Goal: Task Accomplishment & Management: Manage account settings

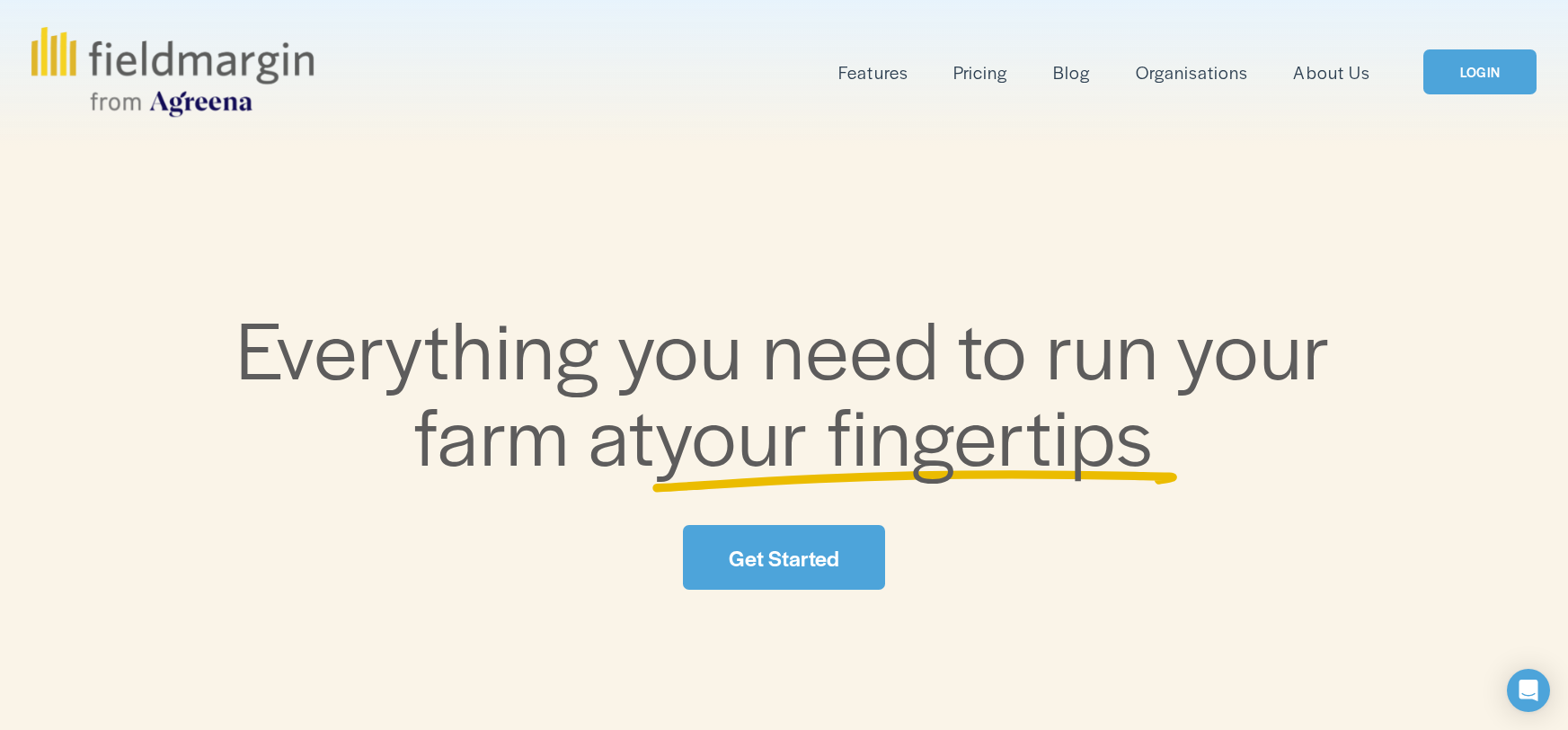
scroll to position [3, 0]
click at [1475, 77] on link "LOGIN" at bounding box center [1479, 73] width 113 height 46
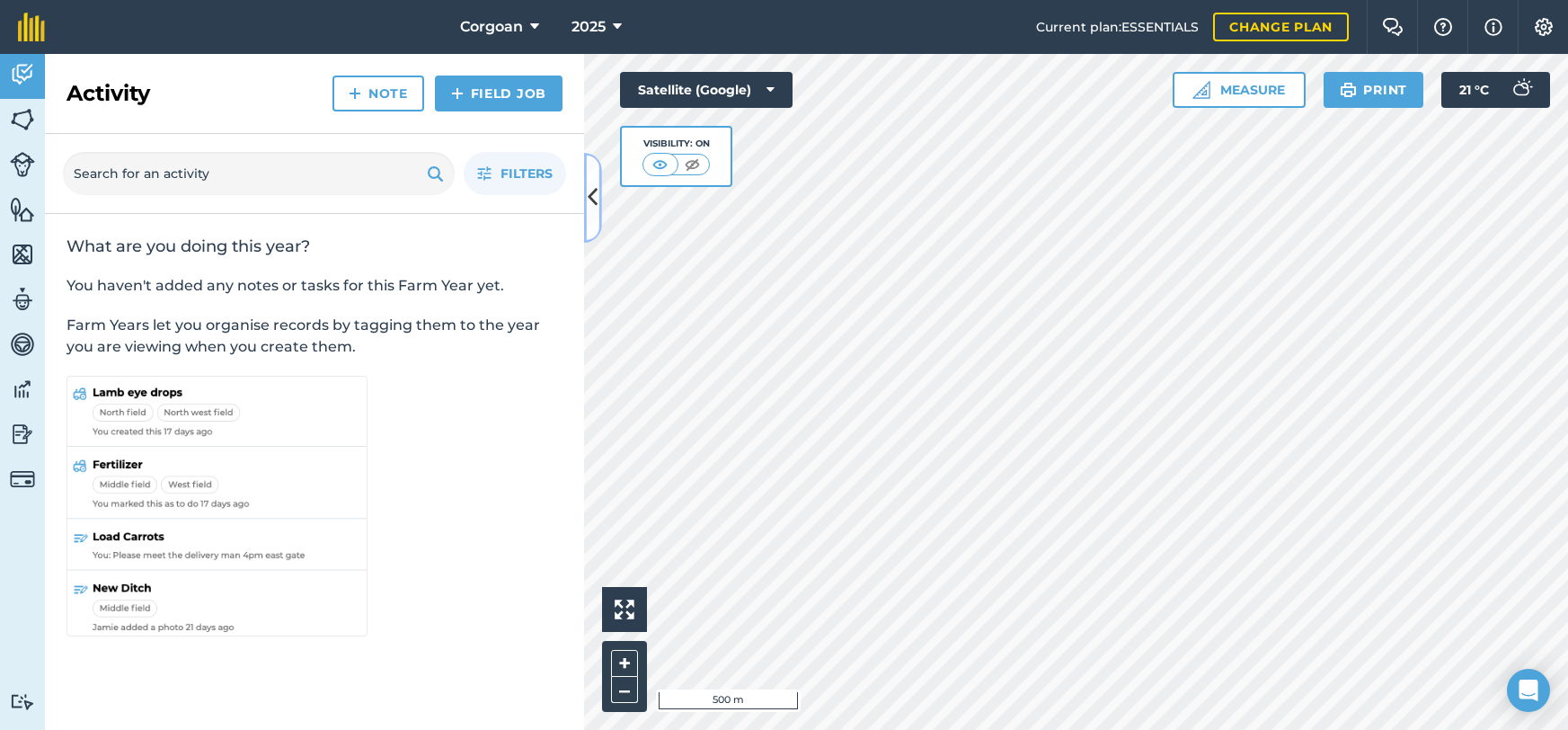
click at [585, 209] on button at bounding box center [592, 197] width 18 height 90
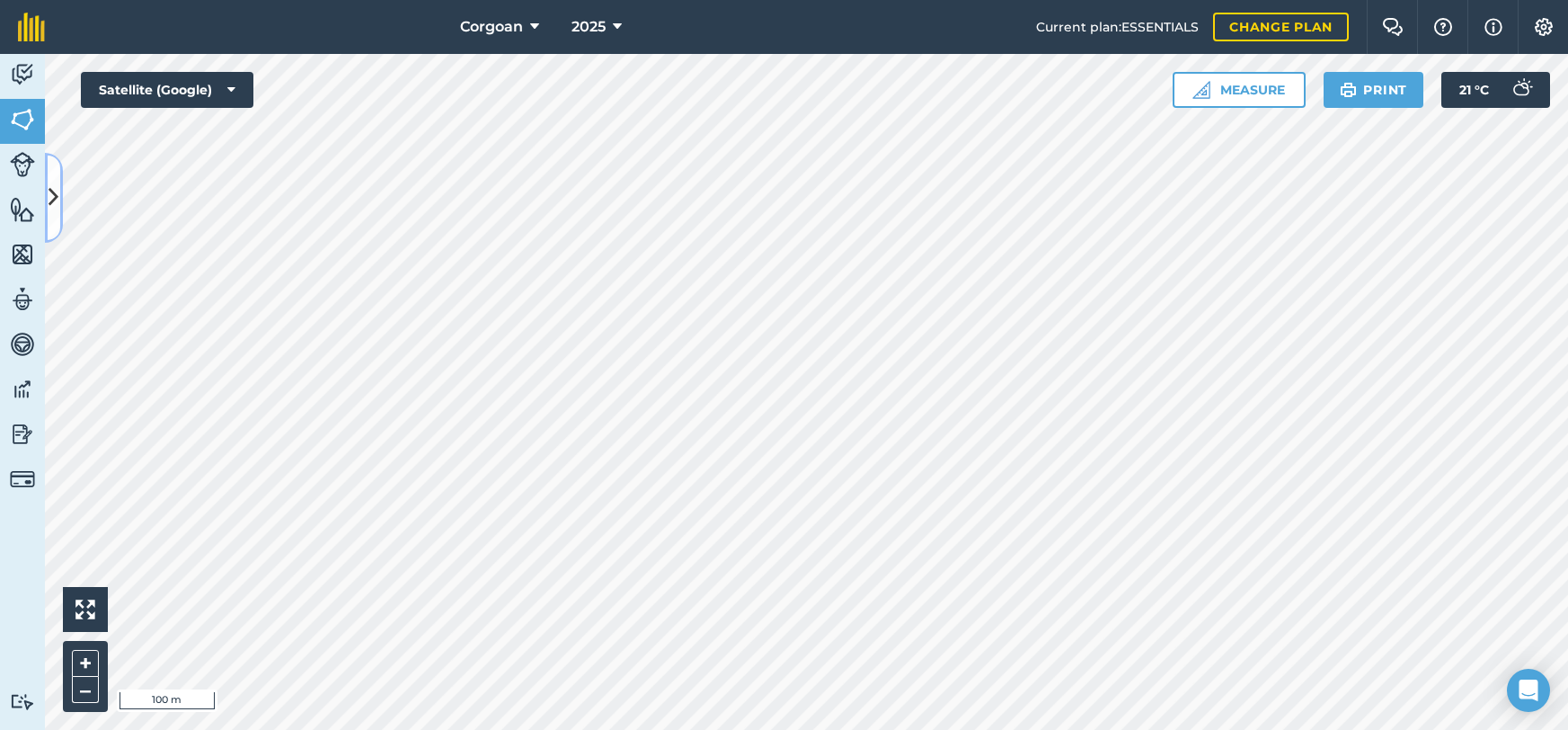
click at [53, 202] on icon at bounding box center [53, 197] width 10 height 31
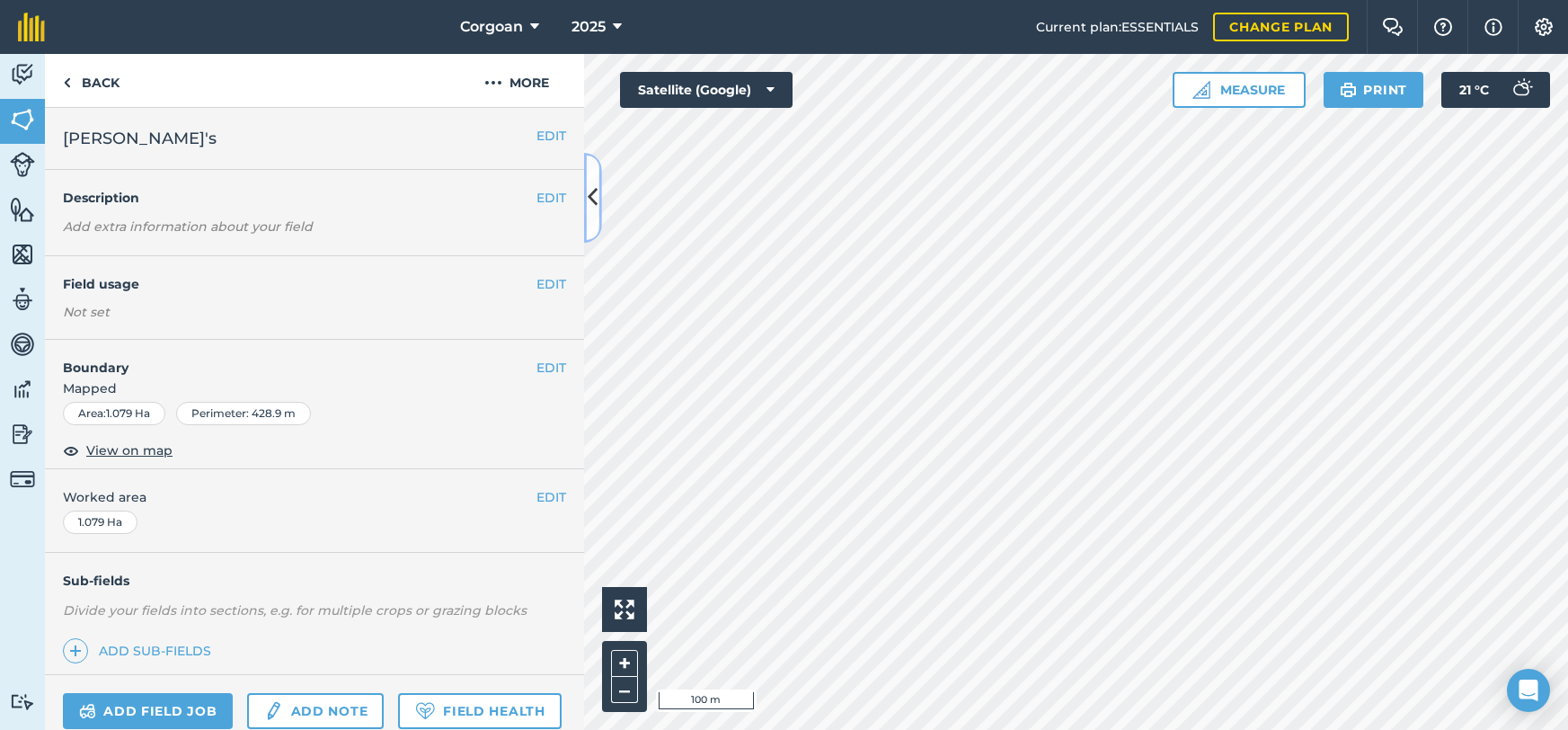
scroll to position [1, 0]
click at [521, 107] on button "More" at bounding box center [517, 79] width 135 height 53
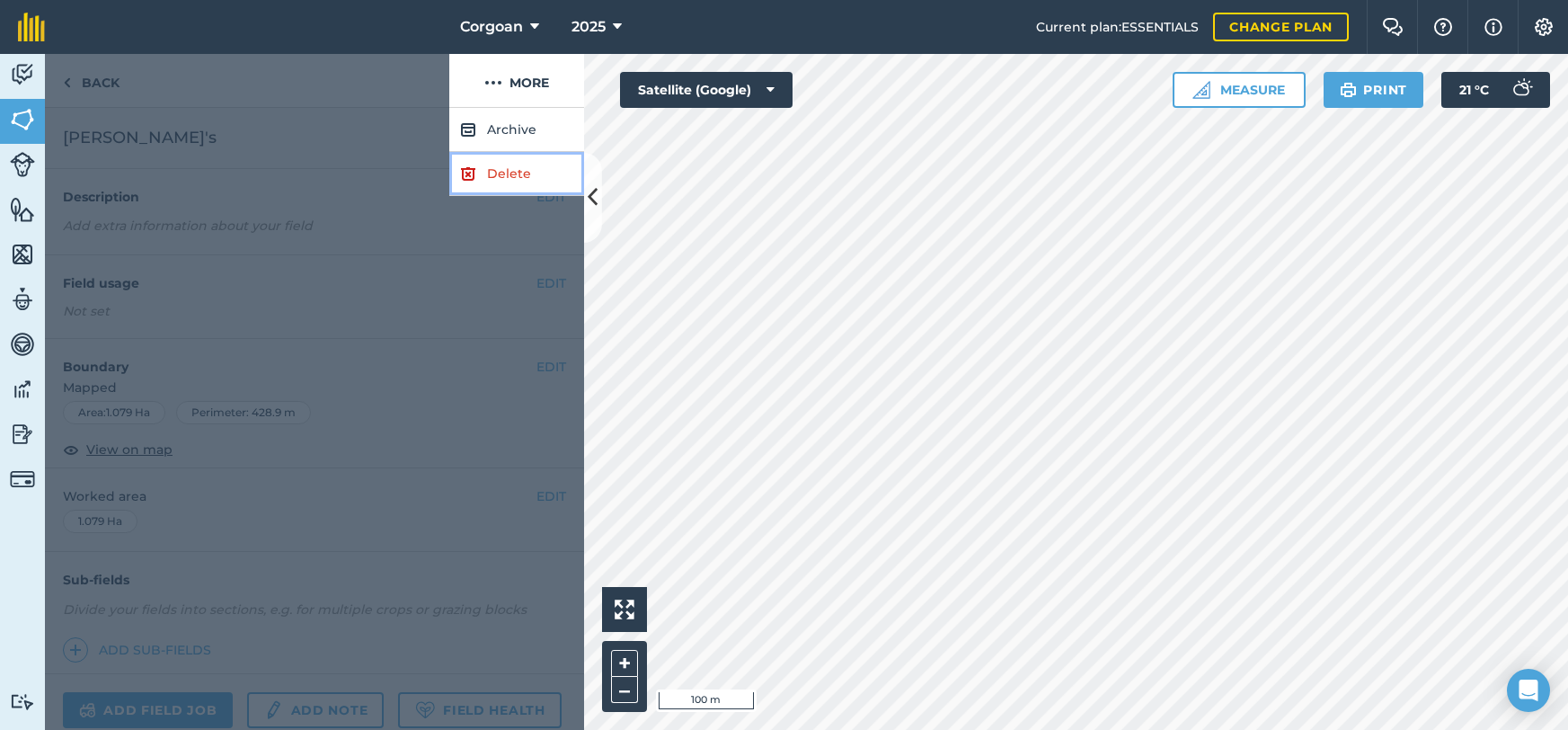
click at [506, 196] on link "Delete" at bounding box center [517, 174] width 135 height 44
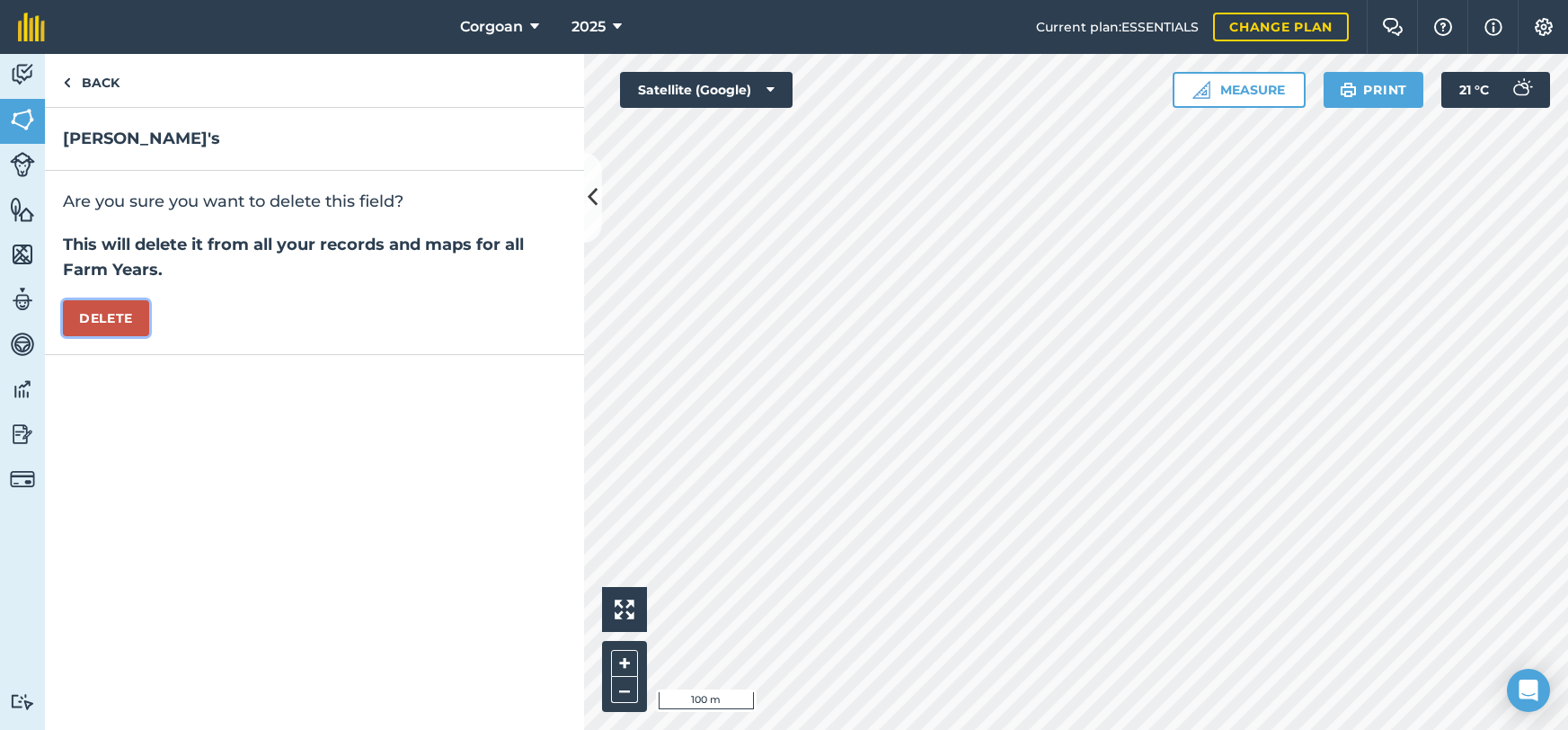
click at [136, 336] on button "Delete" at bounding box center [106, 317] width 87 height 36
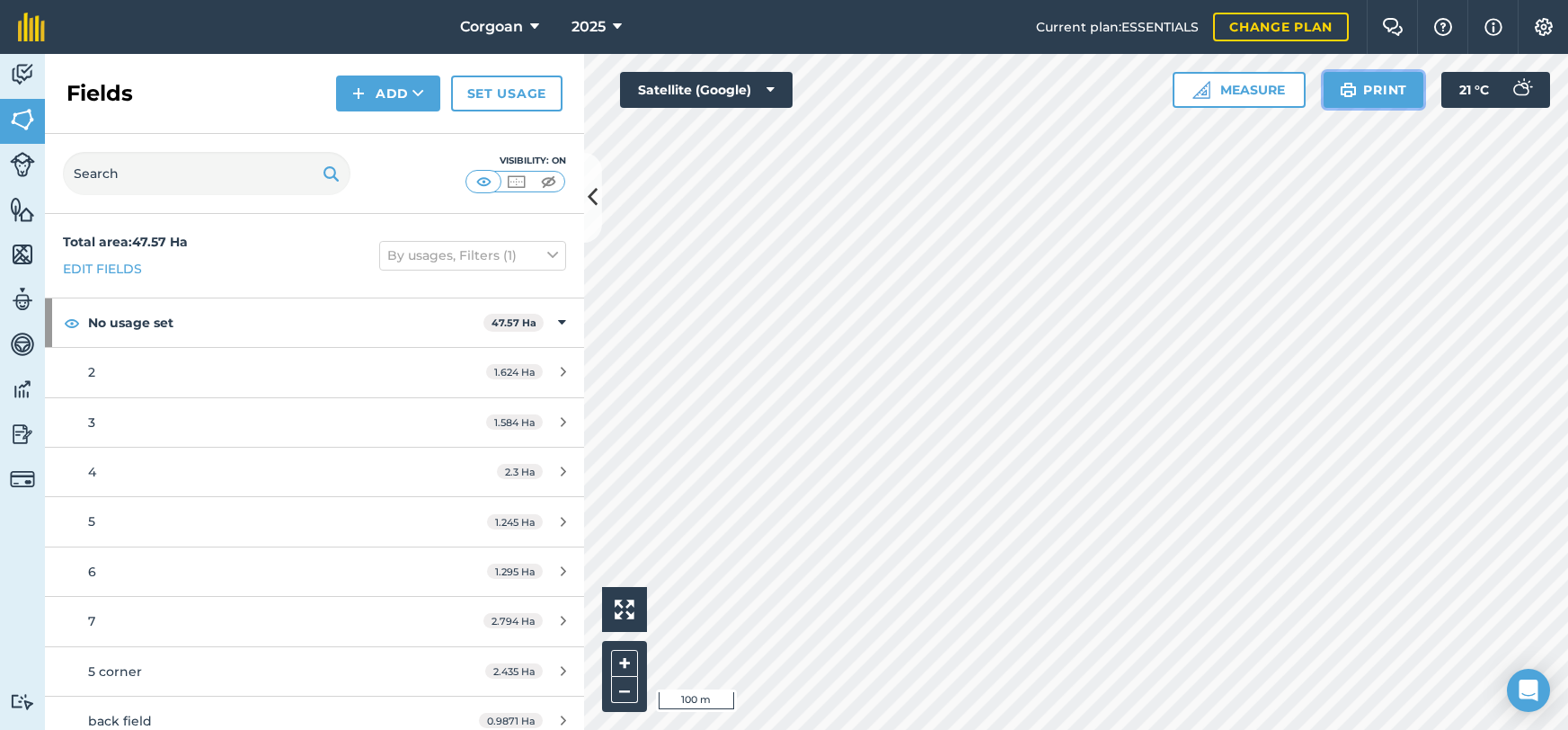
click at [1346, 108] on button "Print" at bounding box center [1373, 90] width 101 height 36
click at [1332, 108] on button "Print" at bounding box center [1373, 90] width 101 height 36
click at [15, 88] on img at bounding box center [22, 74] width 25 height 27
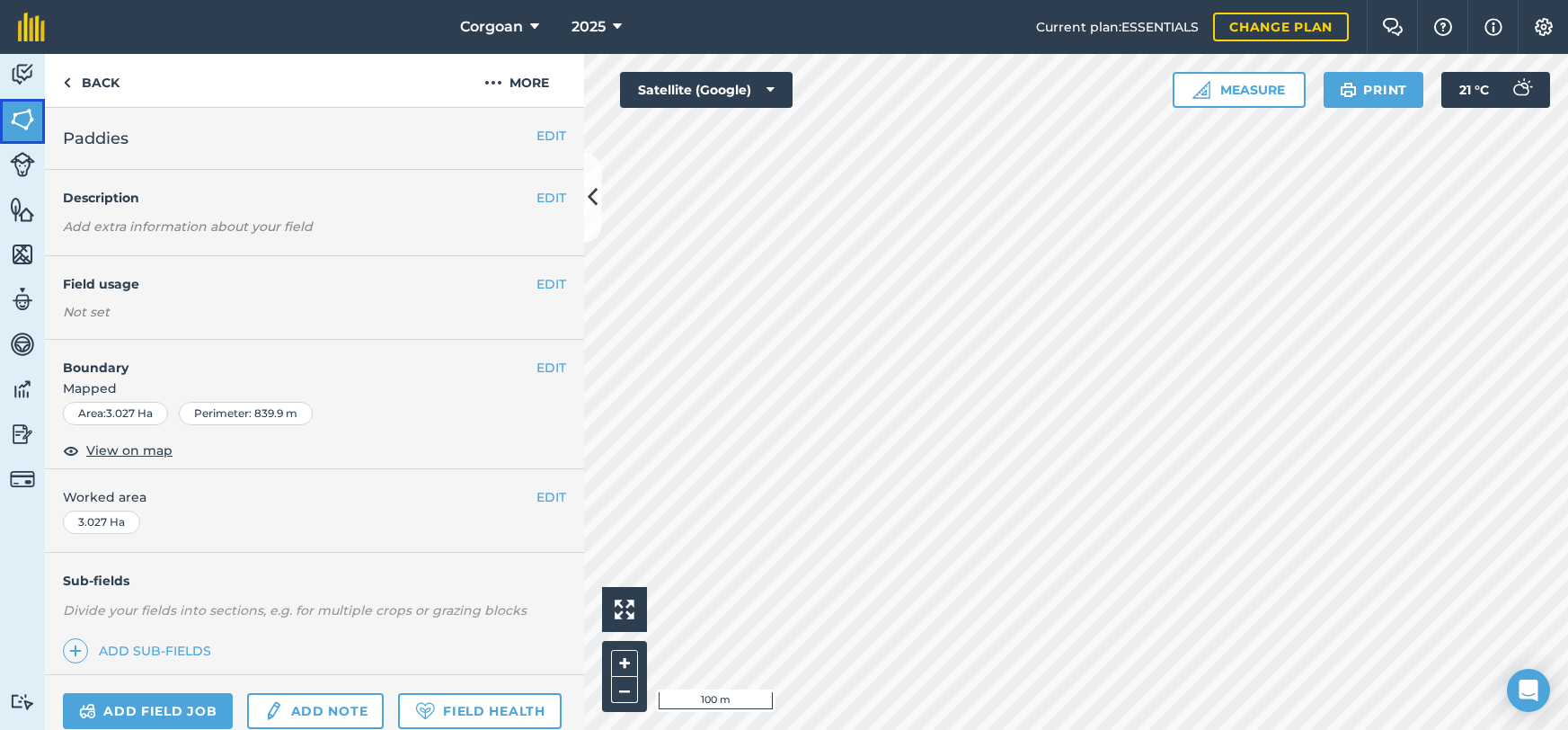
click at [8, 144] on link "Fields" at bounding box center [22, 121] width 45 height 45
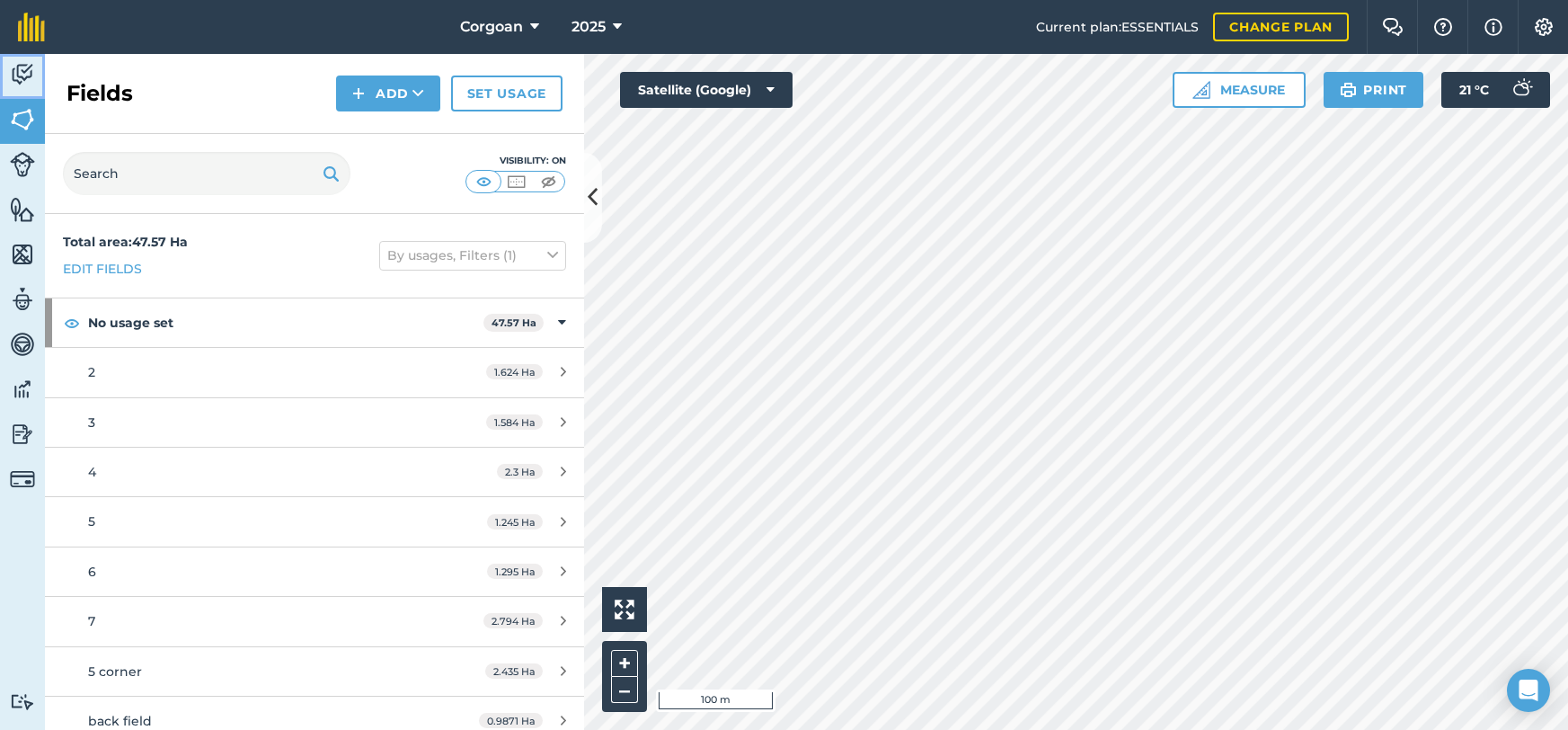
click at [15, 88] on img at bounding box center [22, 74] width 25 height 27
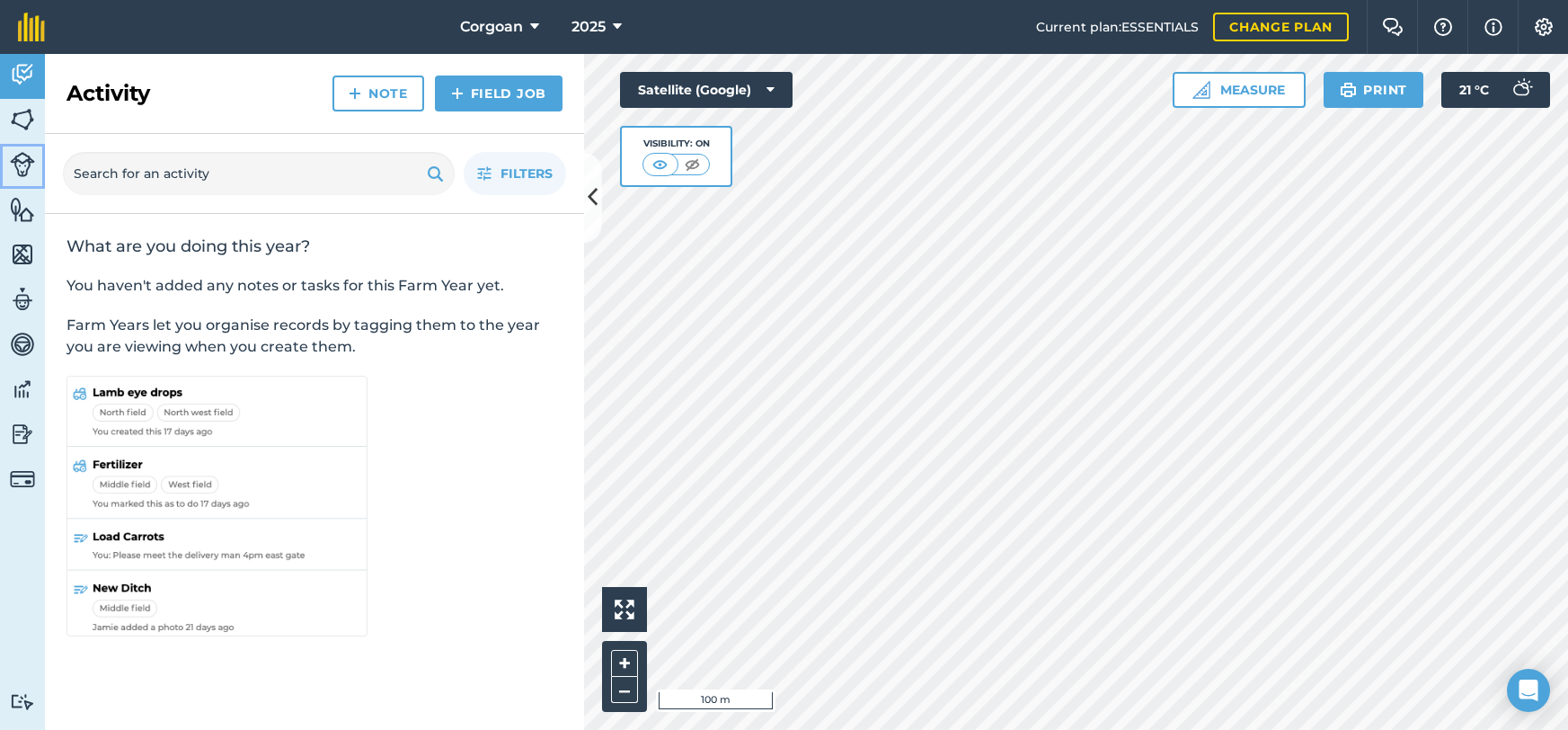
click at [23, 177] on img at bounding box center [22, 164] width 25 height 25
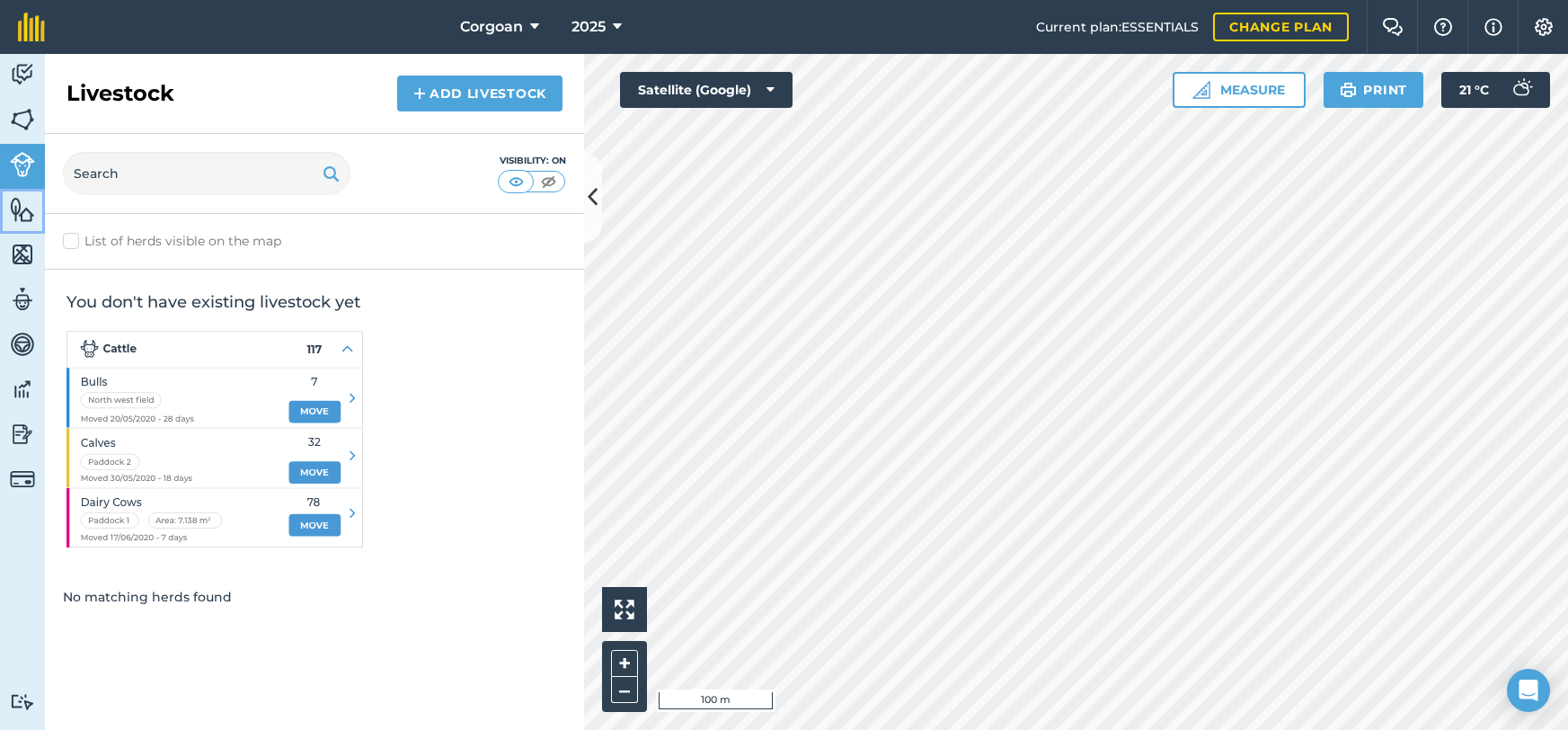
click at [18, 233] on link "Features" at bounding box center [22, 211] width 45 height 45
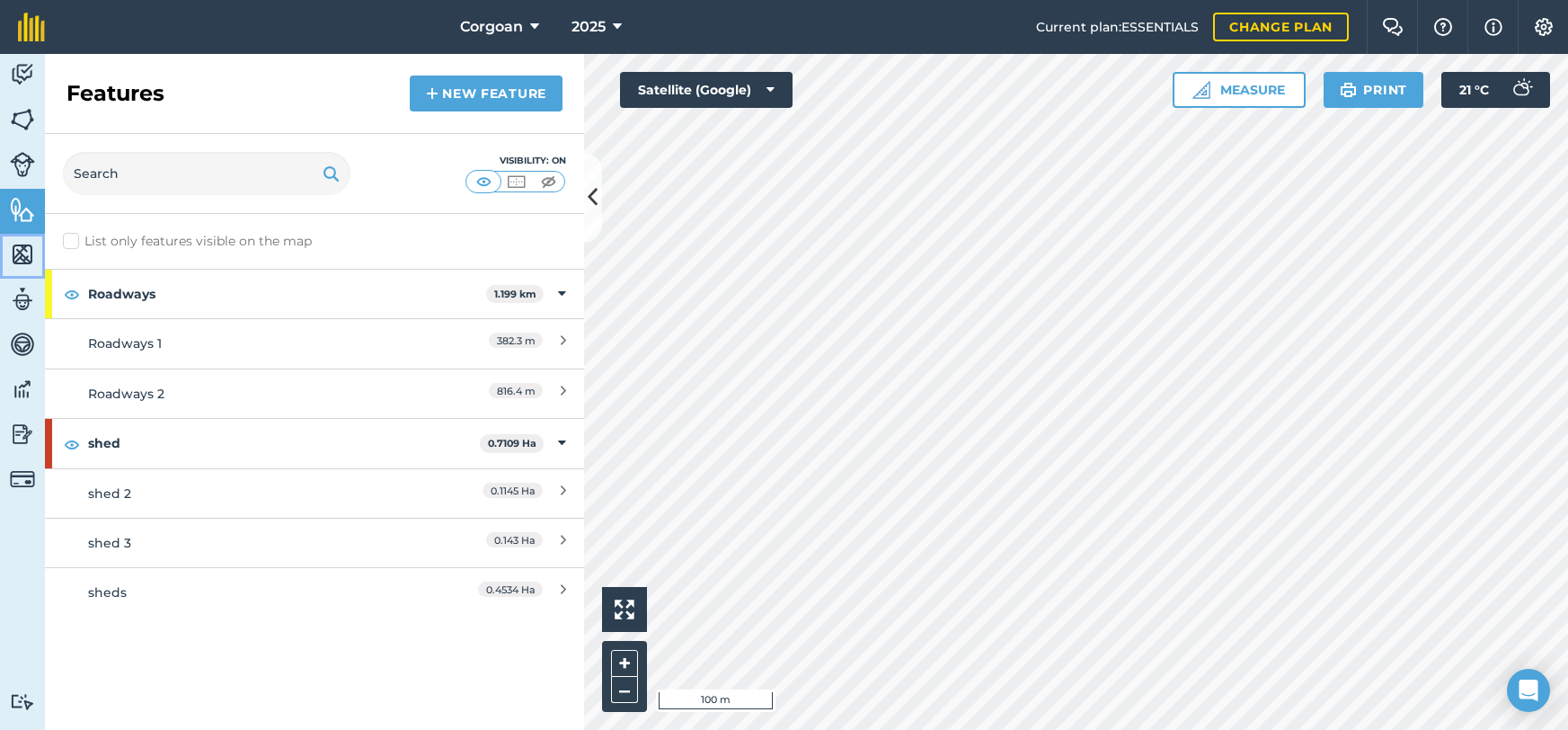
click at [18, 268] on img at bounding box center [22, 254] width 25 height 27
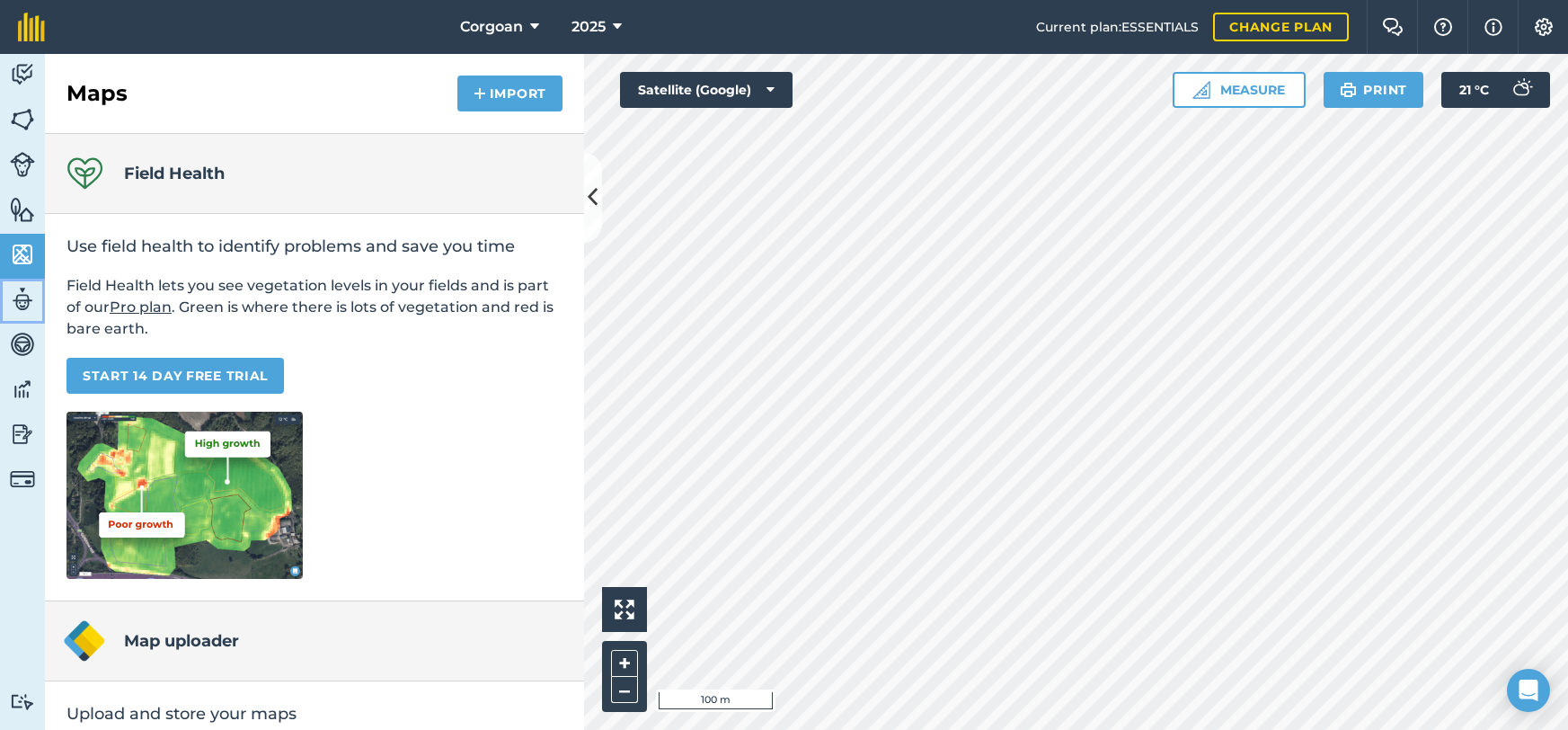
click at [22, 308] on img at bounding box center [22, 299] width 25 height 27
select select "MEMBER"
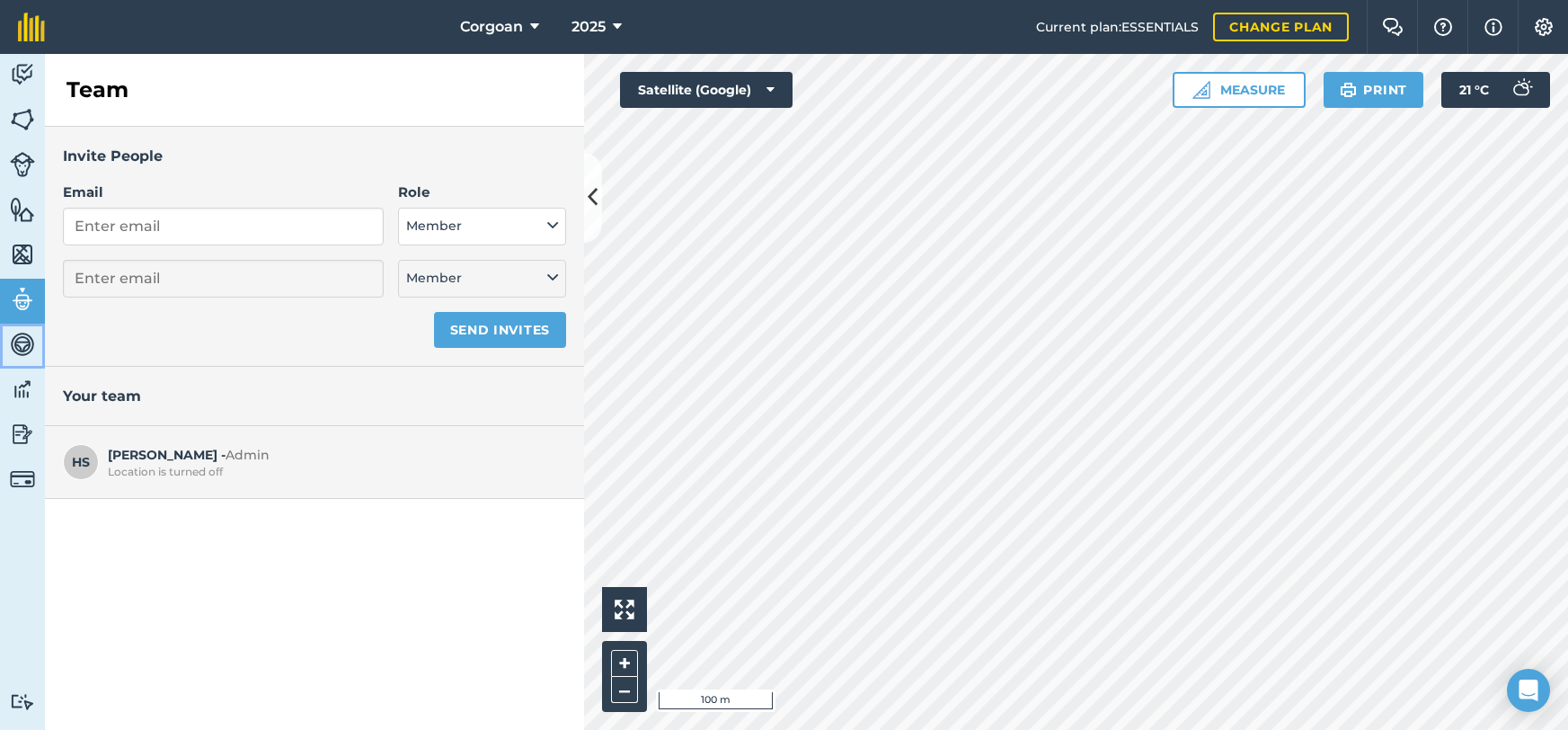
click at [26, 351] on img at bounding box center [22, 343] width 25 height 27
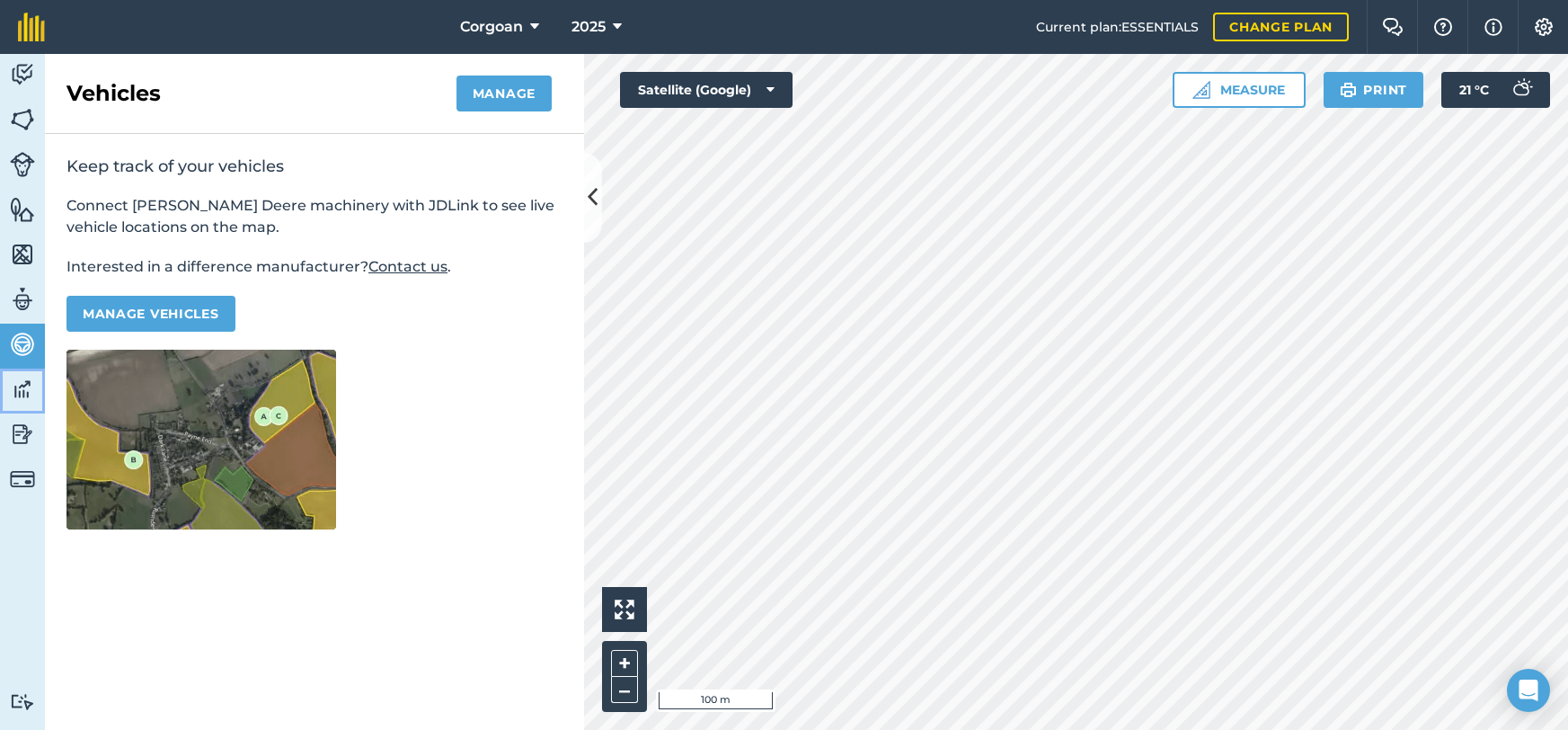
click at [20, 402] on img at bounding box center [22, 389] width 25 height 27
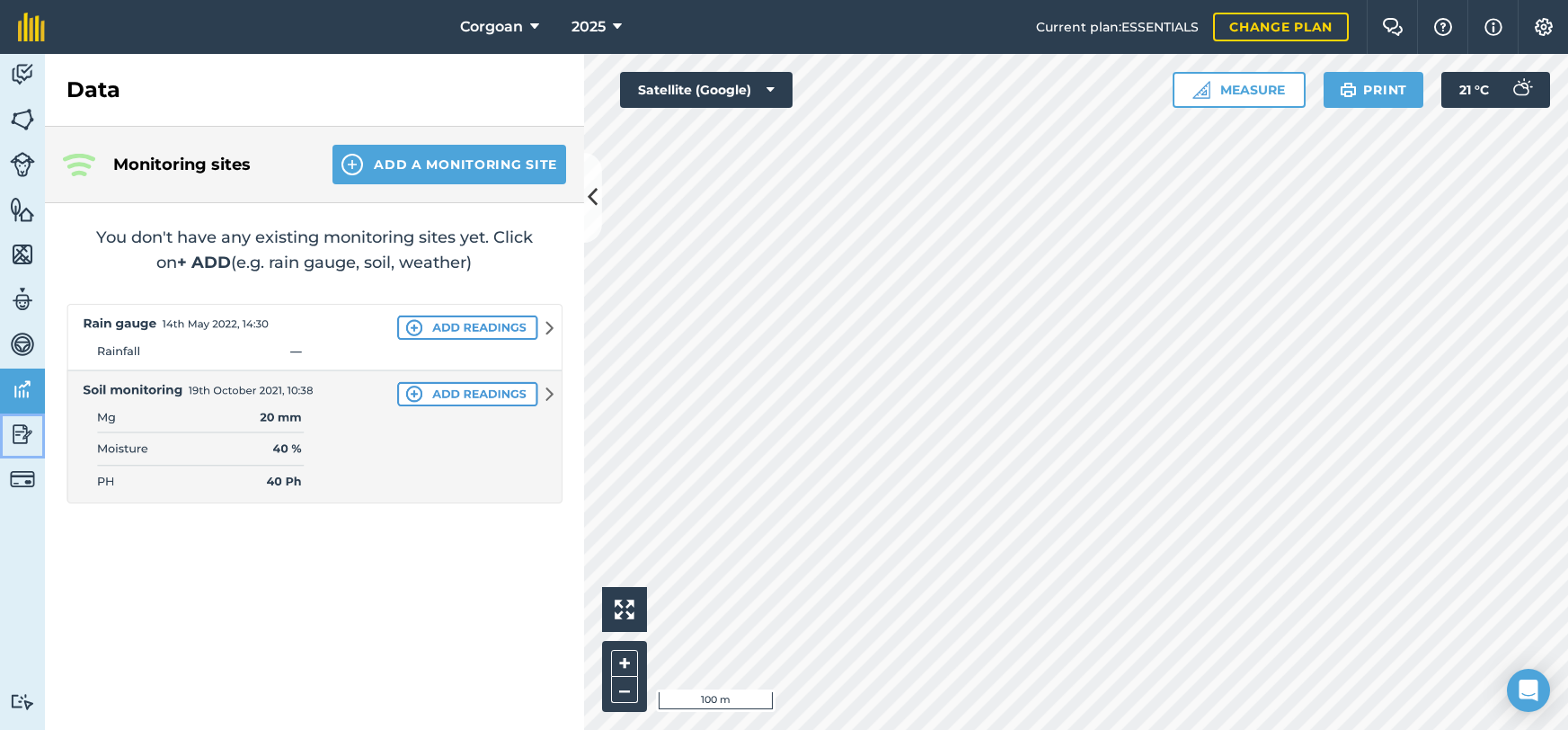
click at [17, 448] on img at bounding box center [22, 434] width 25 height 27
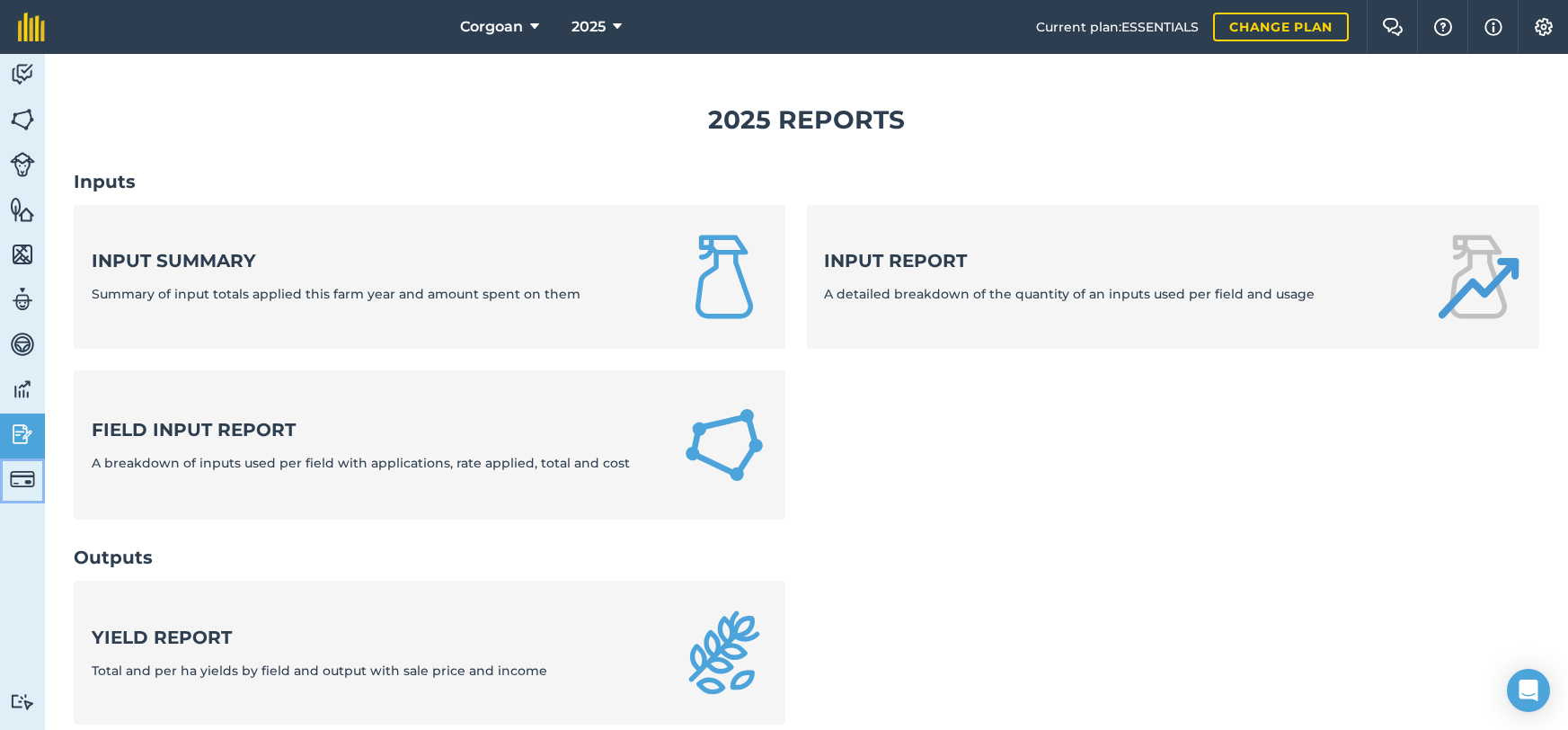
click at [18, 492] on img at bounding box center [22, 479] width 25 height 25
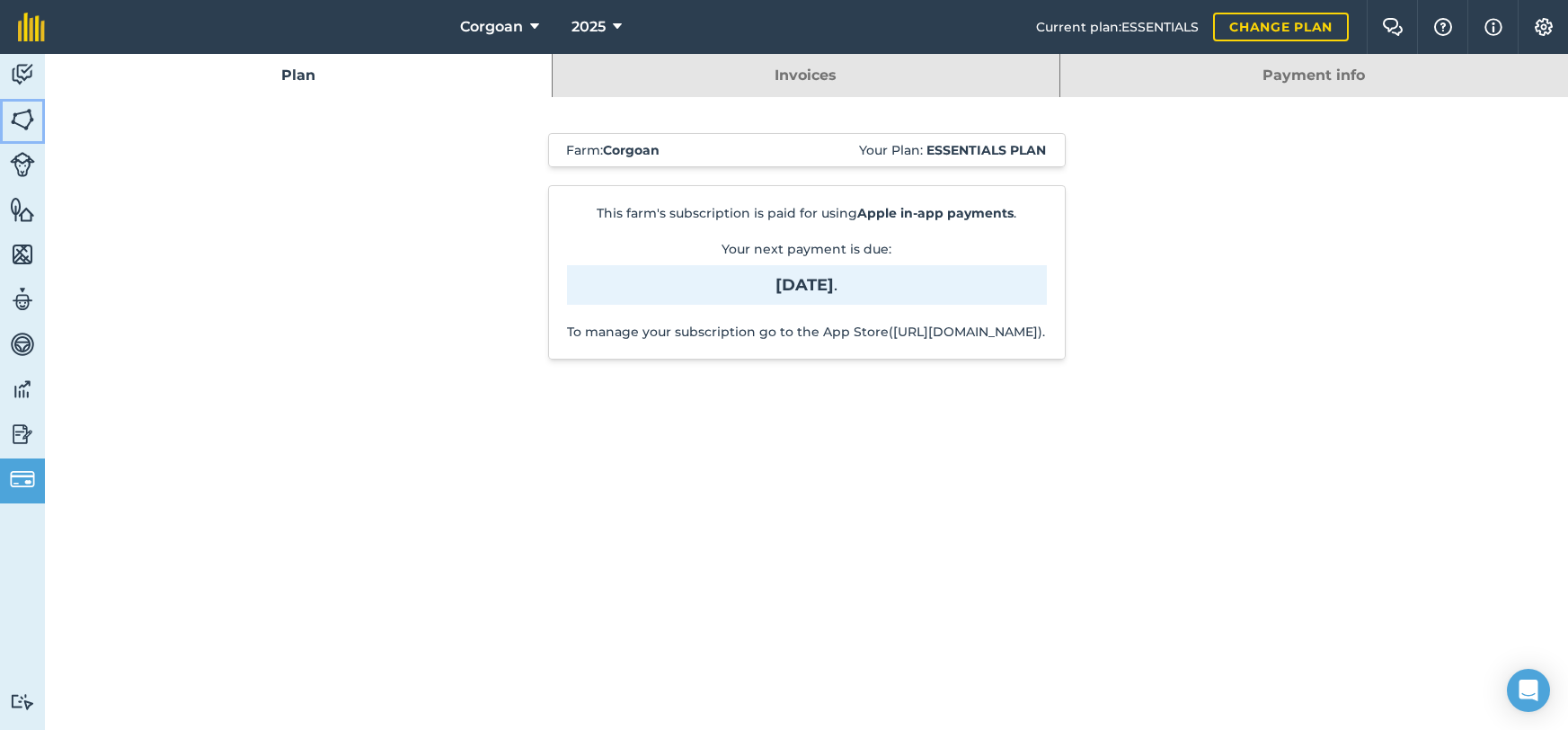
click at [24, 128] on img at bounding box center [22, 119] width 25 height 27
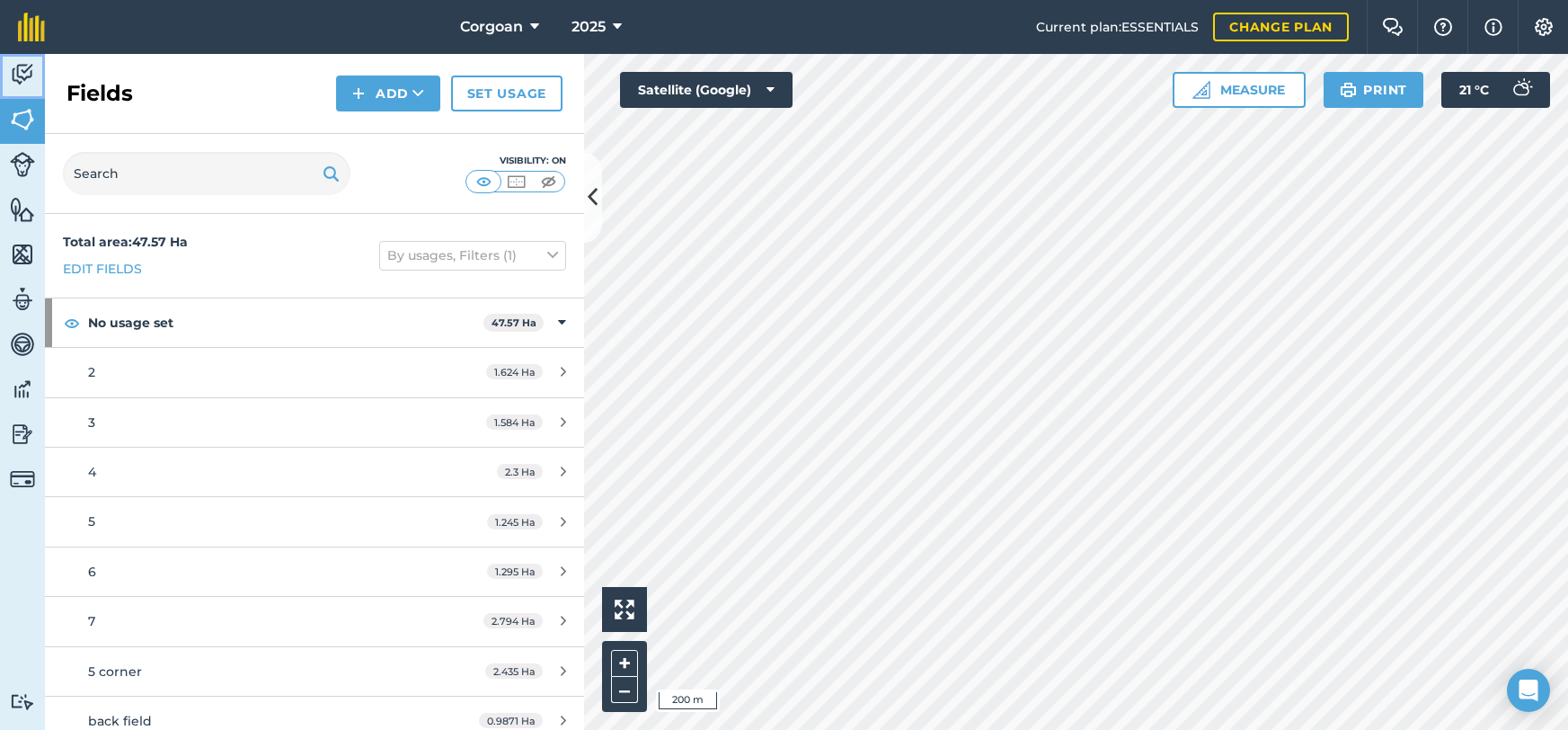
click at [23, 80] on img at bounding box center [22, 74] width 25 height 27
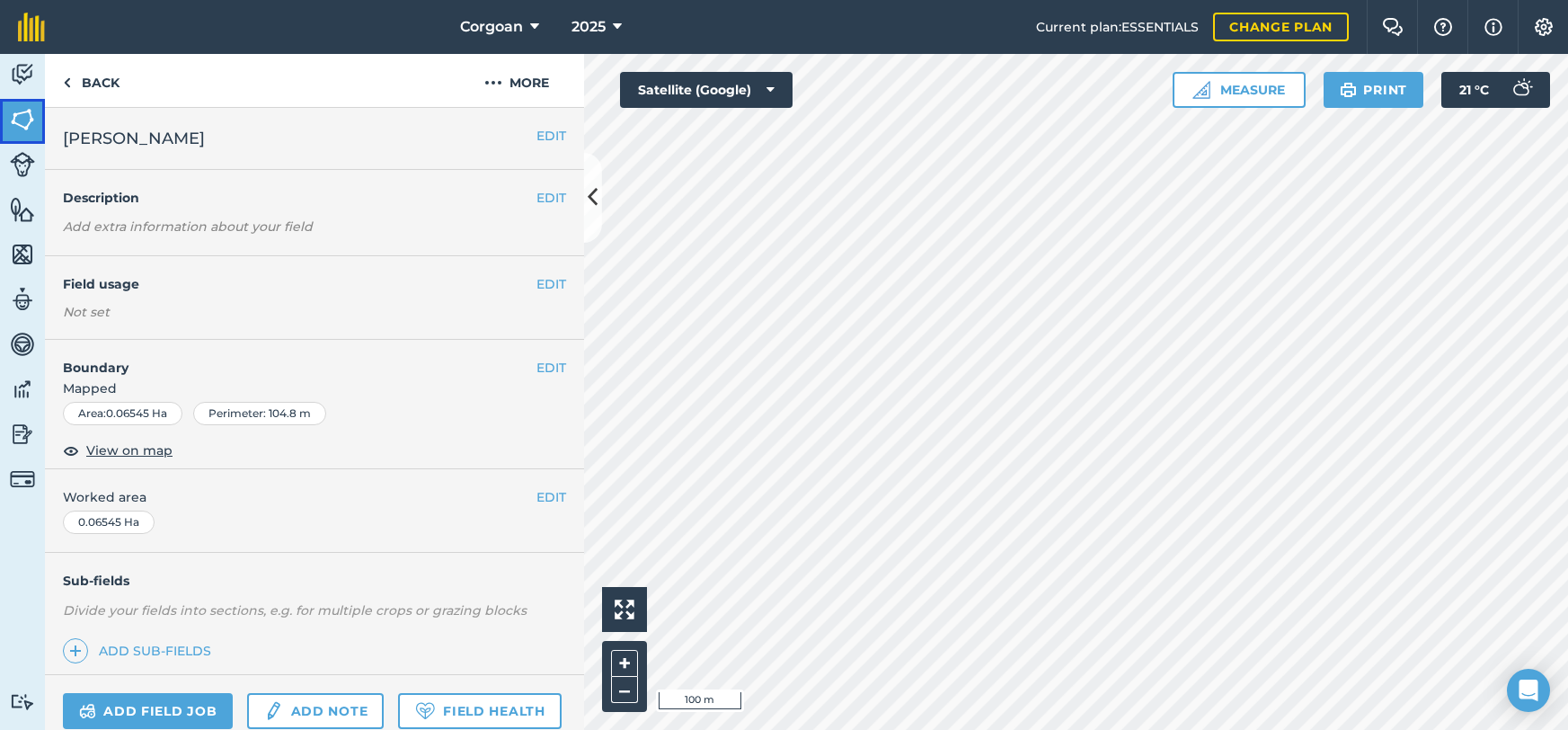
click at [23, 133] on img at bounding box center [22, 119] width 25 height 27
click at [30, 88] on img at bounding box center [22, 74] width 25 height 27
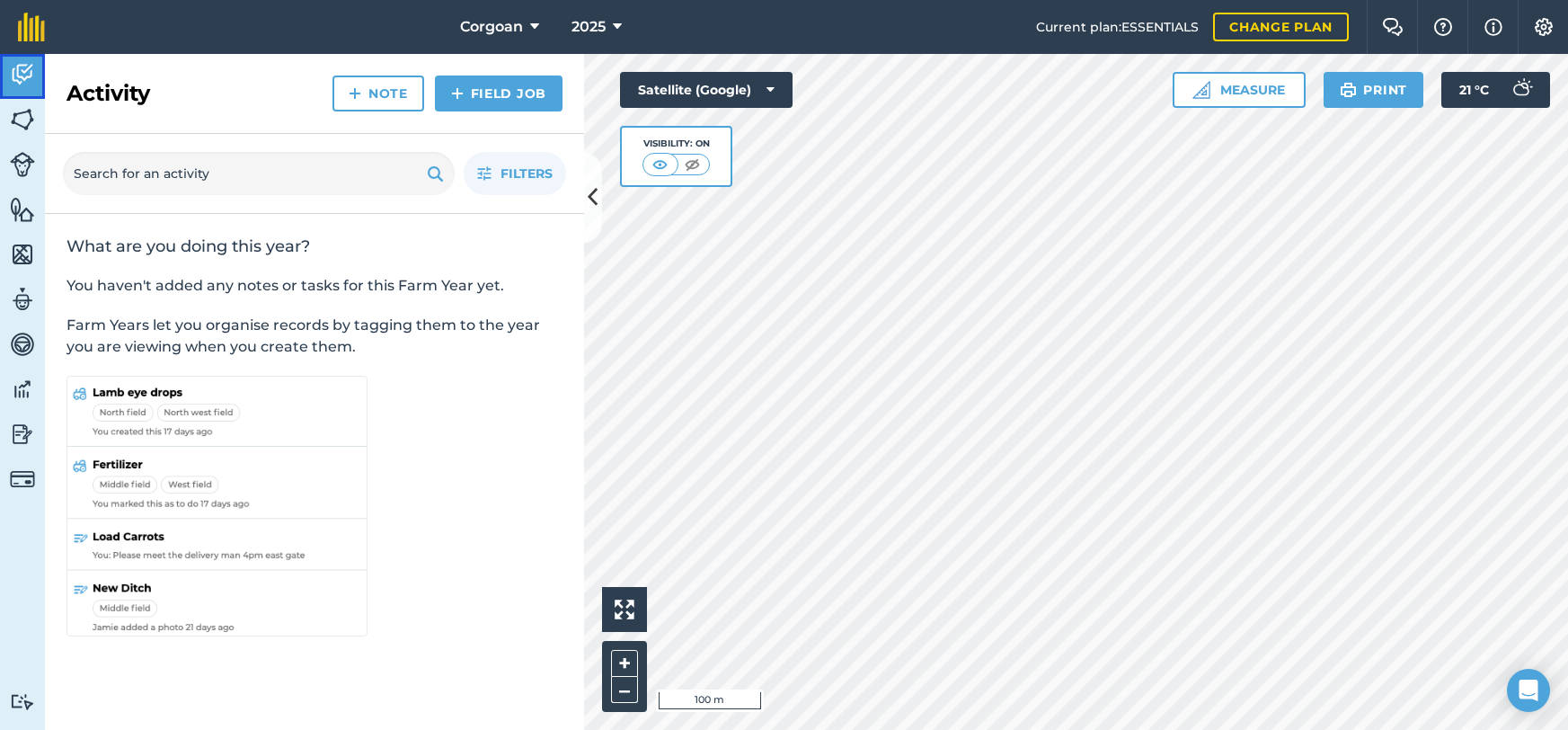
click at [30, 88] on img at bounding box center [22, 74] width 25 height 27
click at [27, 130] on img at bounding box center [22, 119] width 25 height 27
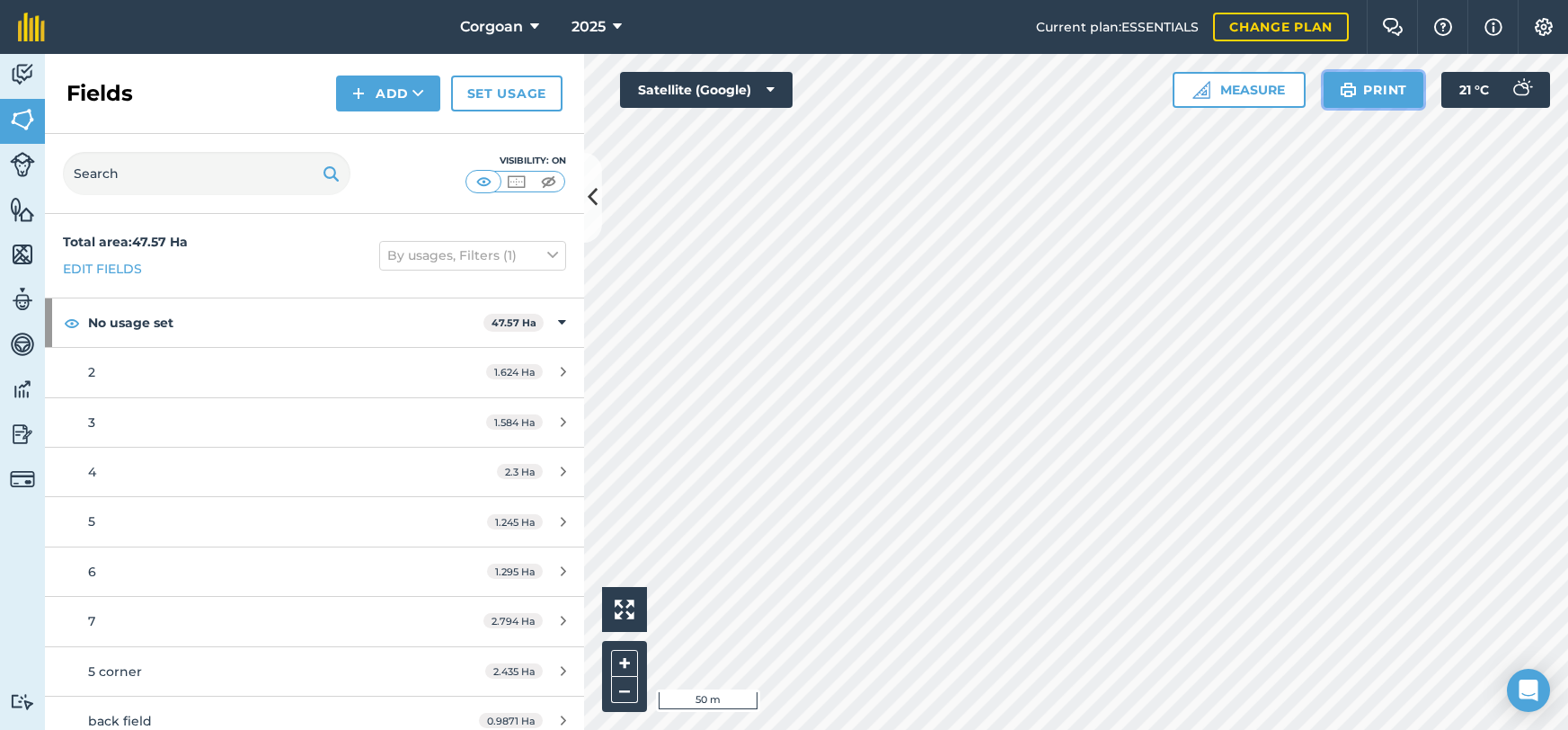
click at [1326, 105] on button "Print" at bounding box center [1373, 90] width 101 height 36
click at [28, 88] on img at bounding box center [22, 74] width 25 height 27
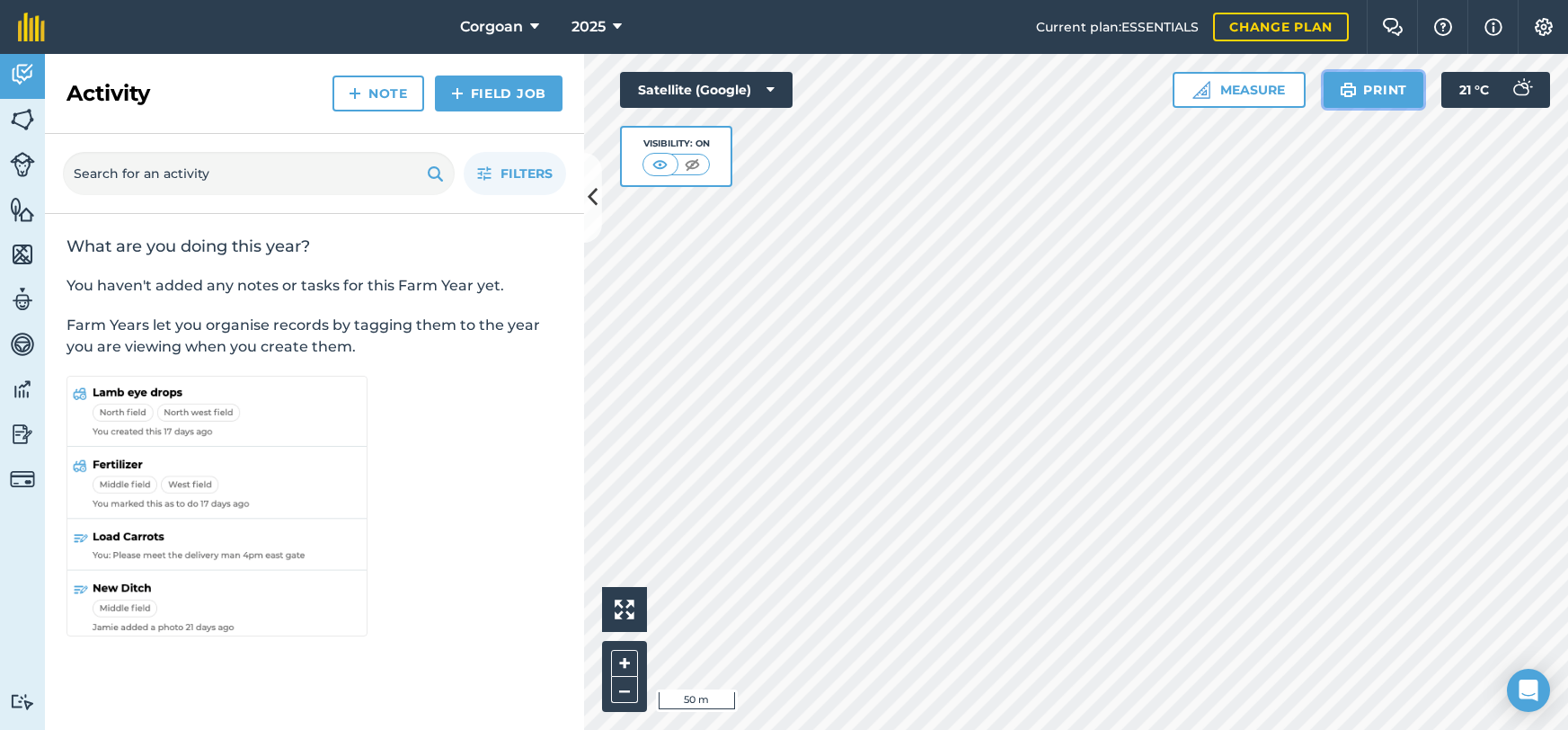
click at [1324, 108] on button "Print" at bounding box center [1373, 90] width 101 height 36
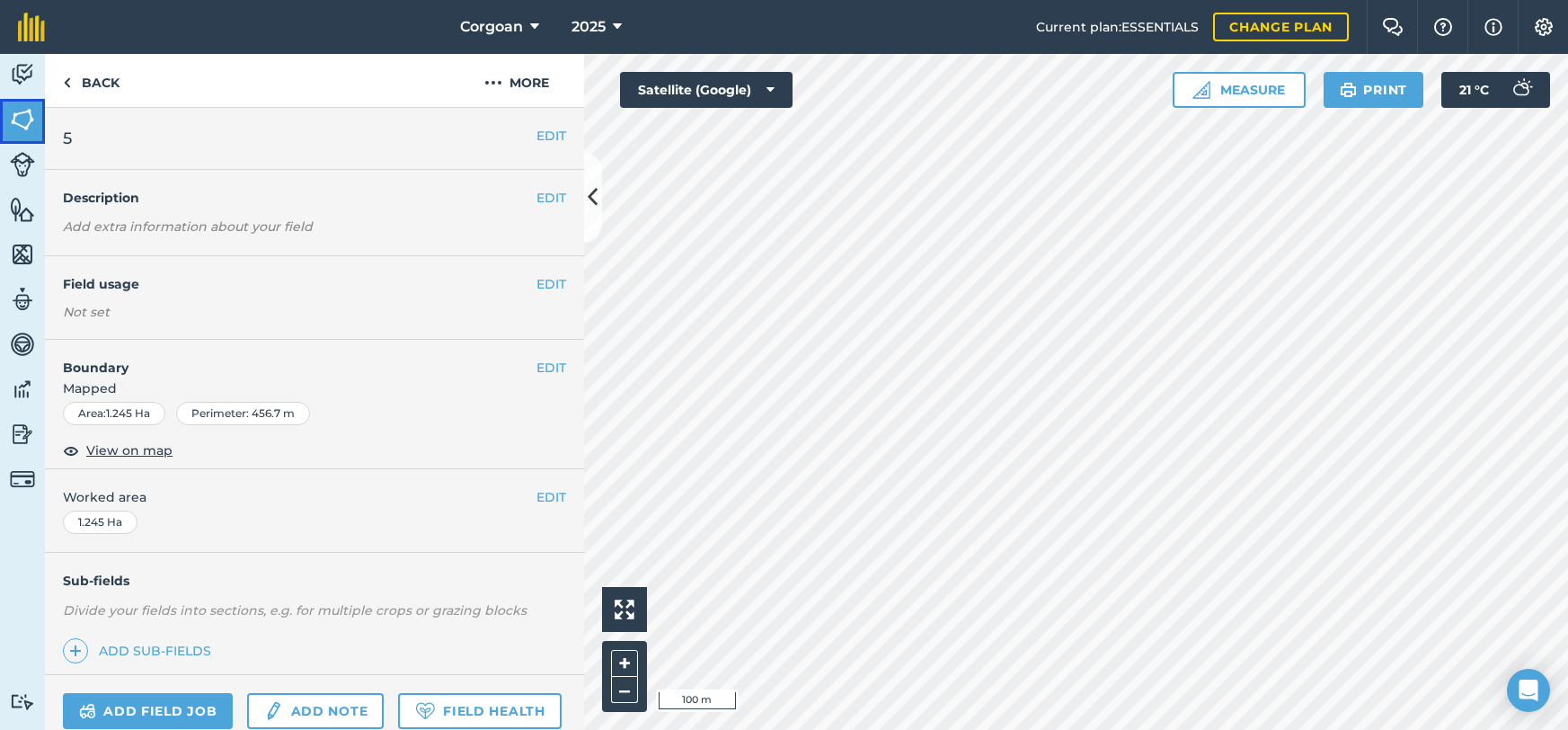
click at [24, 132] on img at bounding box center [22, 119] width 25 height 27
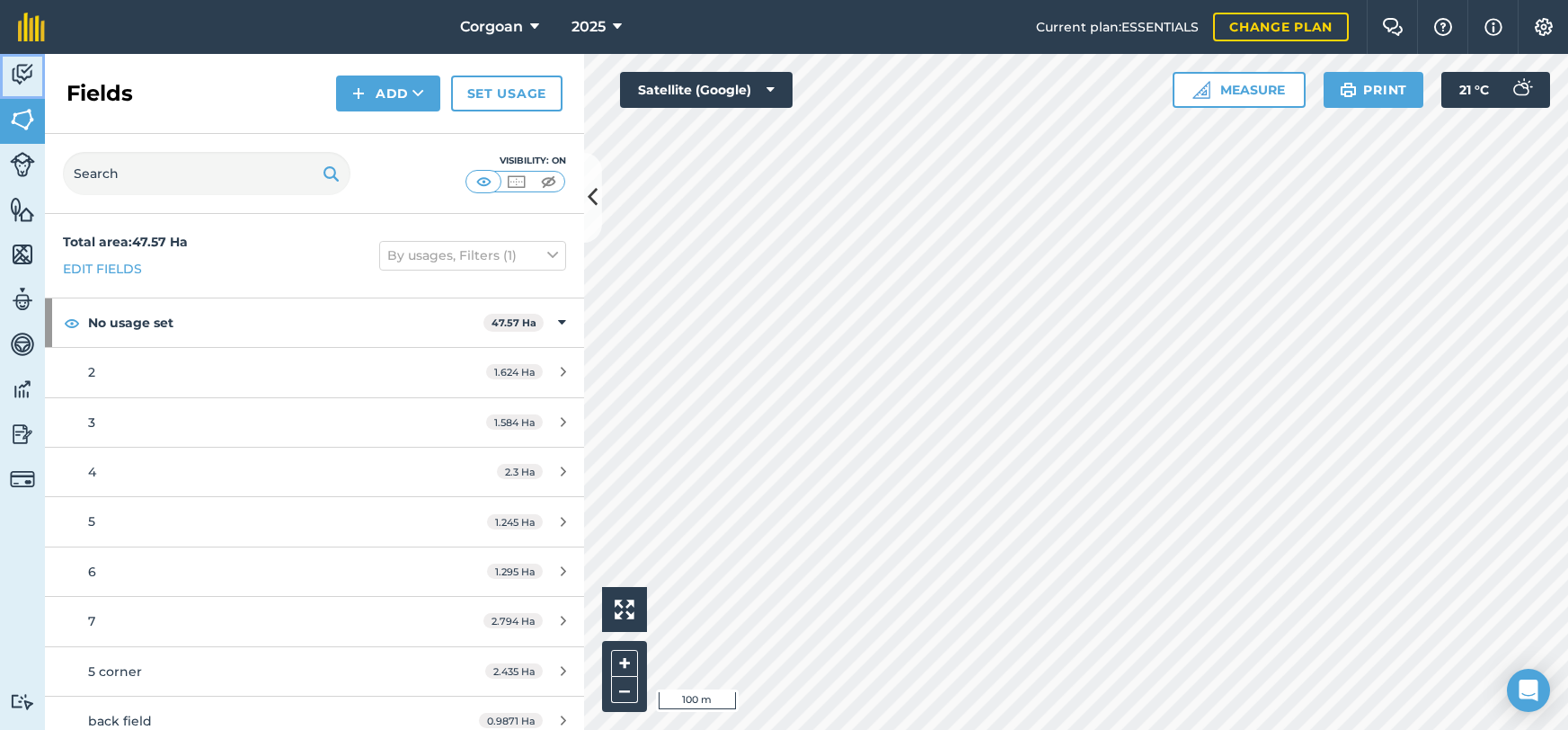
click at [13, 88] on img at bounding box center [22, 74] width 25 height 27
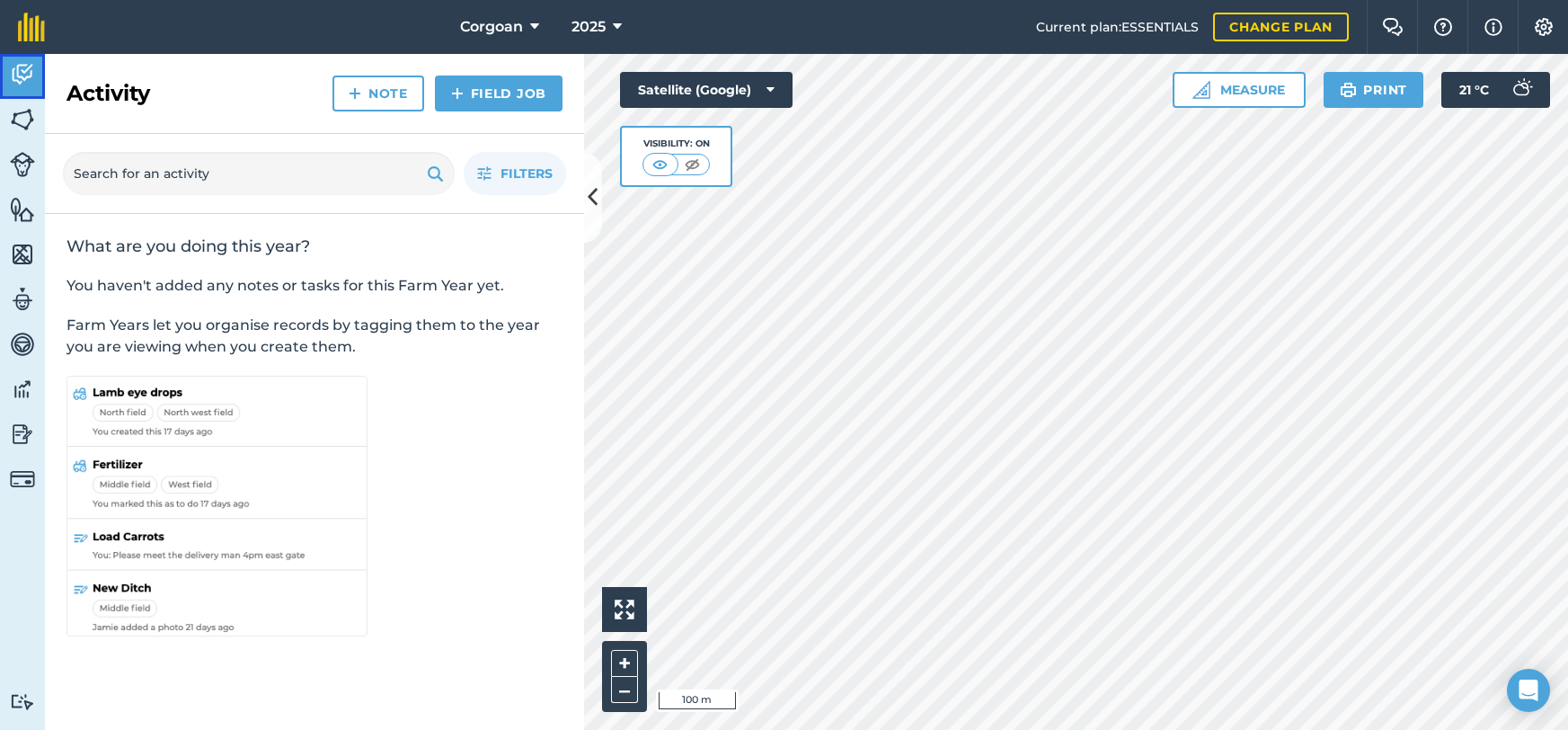
click at [13, 88] on img at bounding box center [22, 74] width 25 height 27
click at [1326, 108] on button "Print" at bounding box center [1373, 90] width 101 height 36
click at [693, 174] on img at bounding box center [692, 164] width 22 height 18
click at [775, 99] on icon at bounding box center [770, 90] width 8 height 18
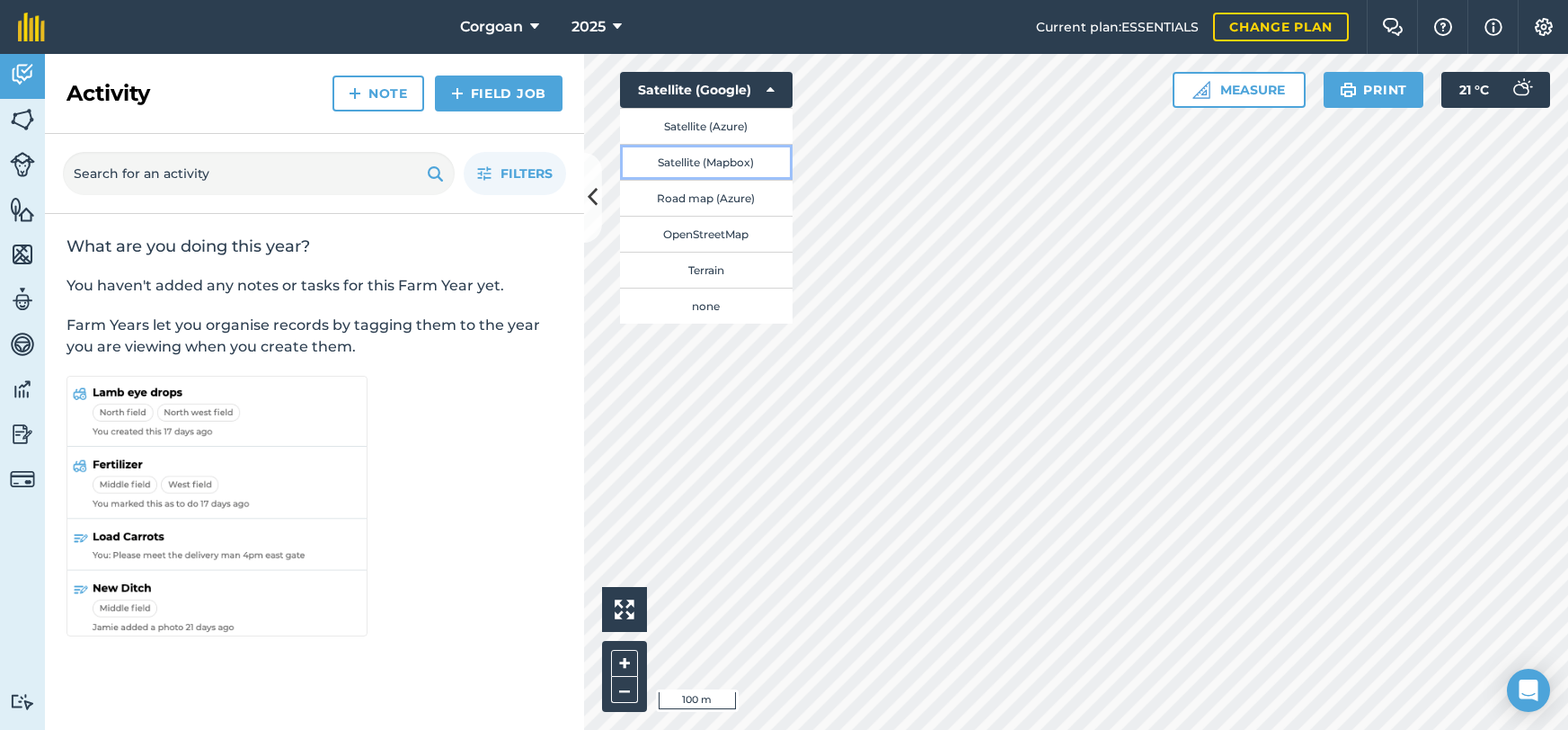
click at [746, 180] on button "Satellite (Mapbox)" at bounding box center [706, 162] width 172 height 36
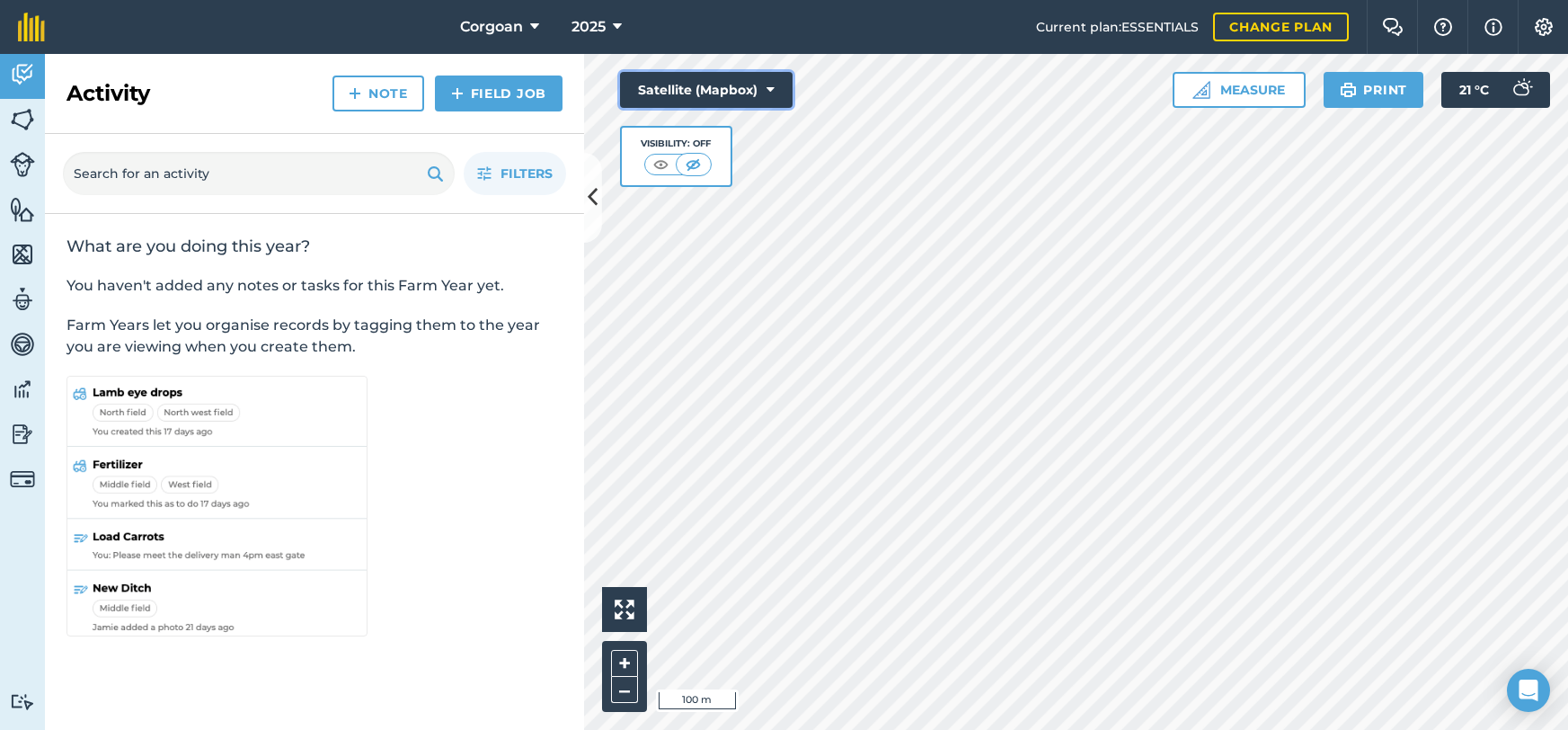
click at [765, 108] on button "Satellite (Mapbox)" at bounding box center [706, 90] width 172 height 36
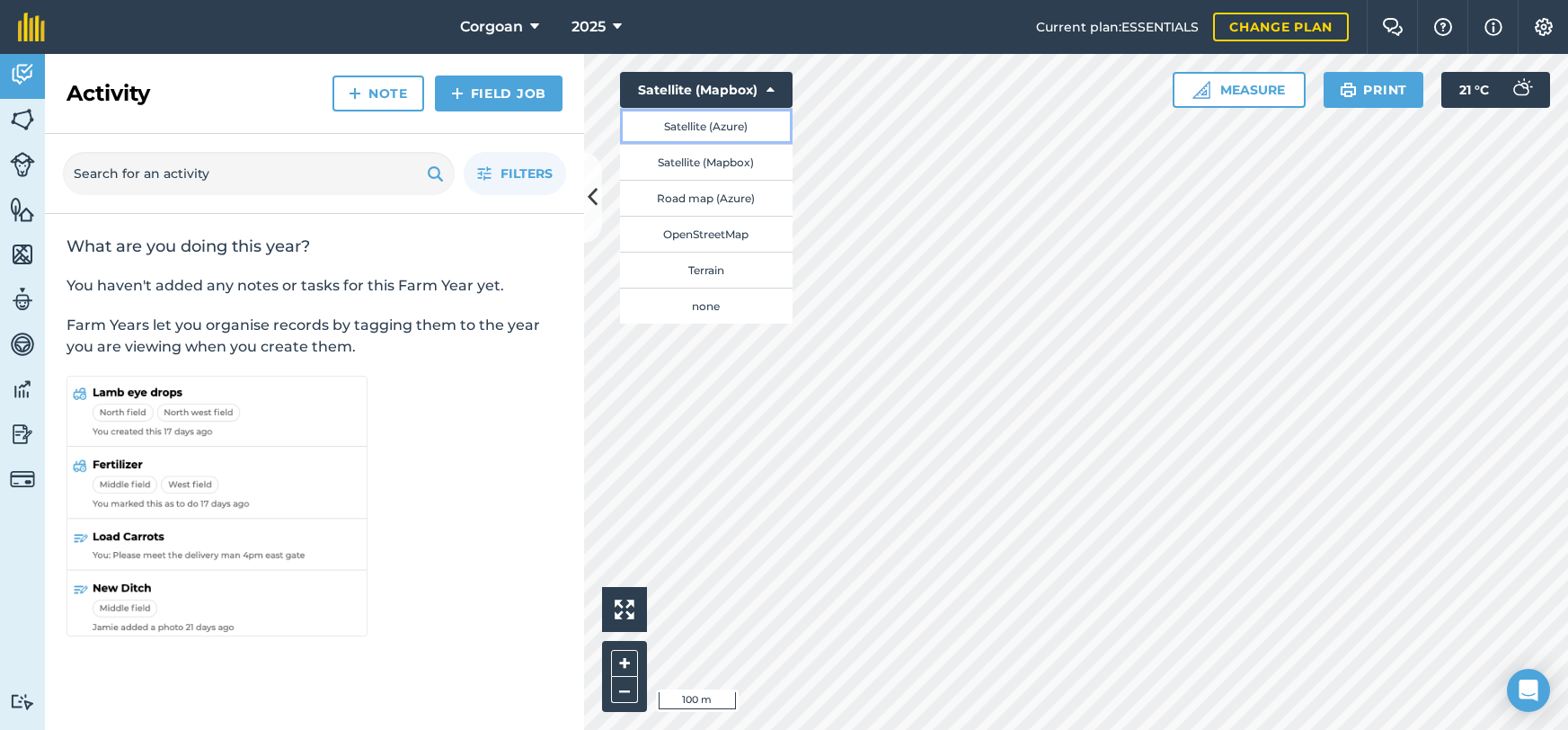
click at [743, 144] on button "Satellite (Azure)" at bounding box center [706, 126] width 172 height 36
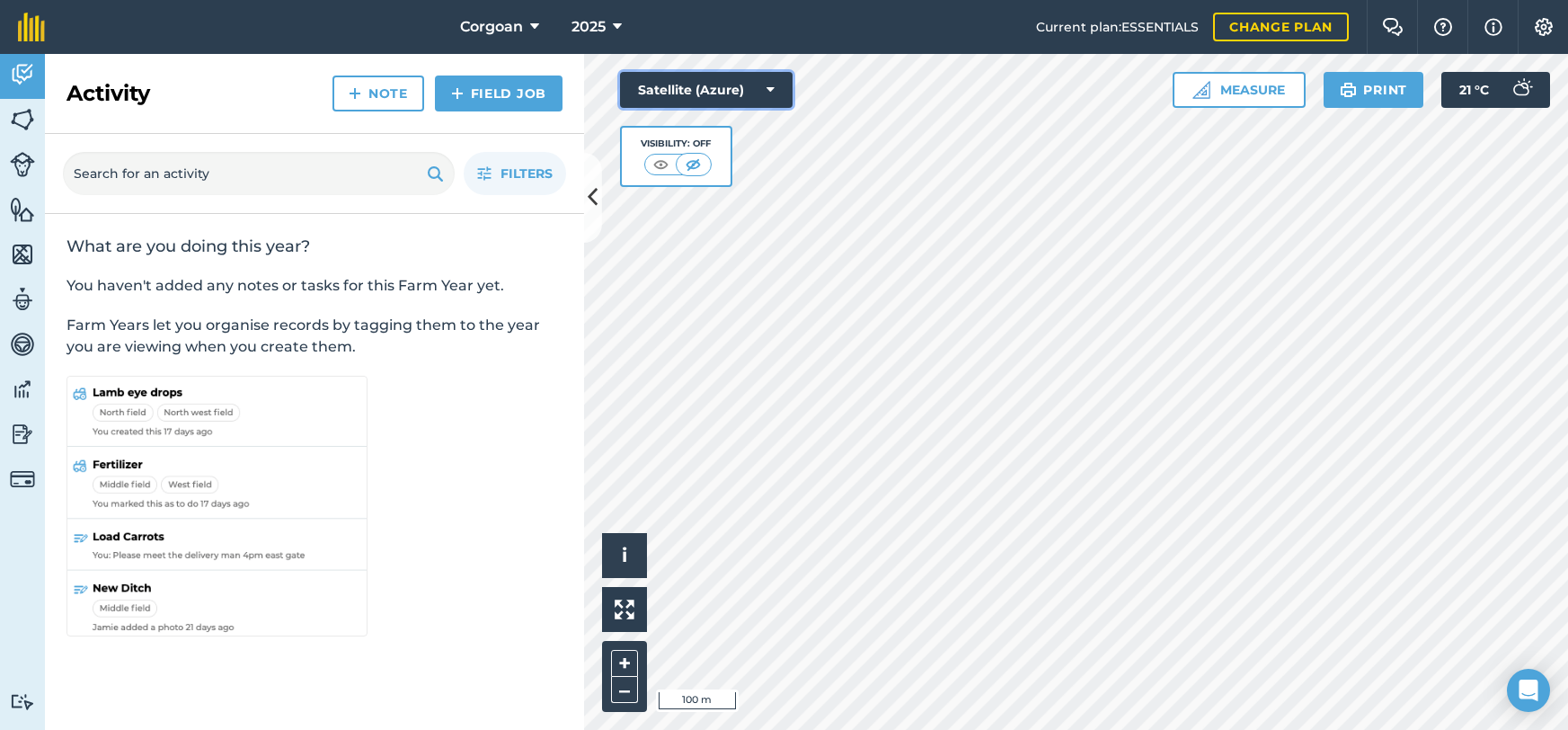
click at [775, 99] on icon at bounding box center [770, 90] width 8 height 18
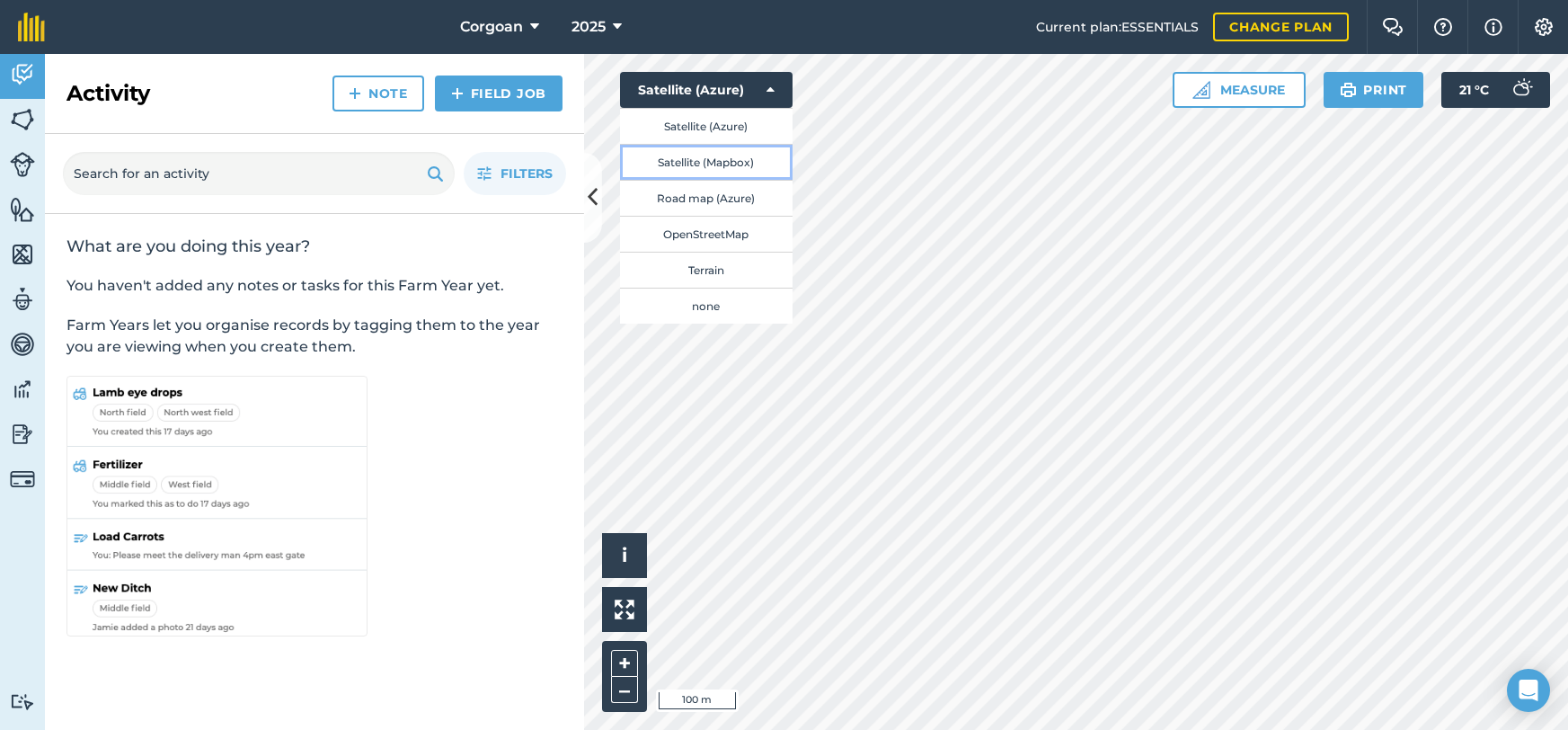
click at [767, 180] on button "Satellite (Mapbox)" at bounding box center [706, 162] width 172 height 36
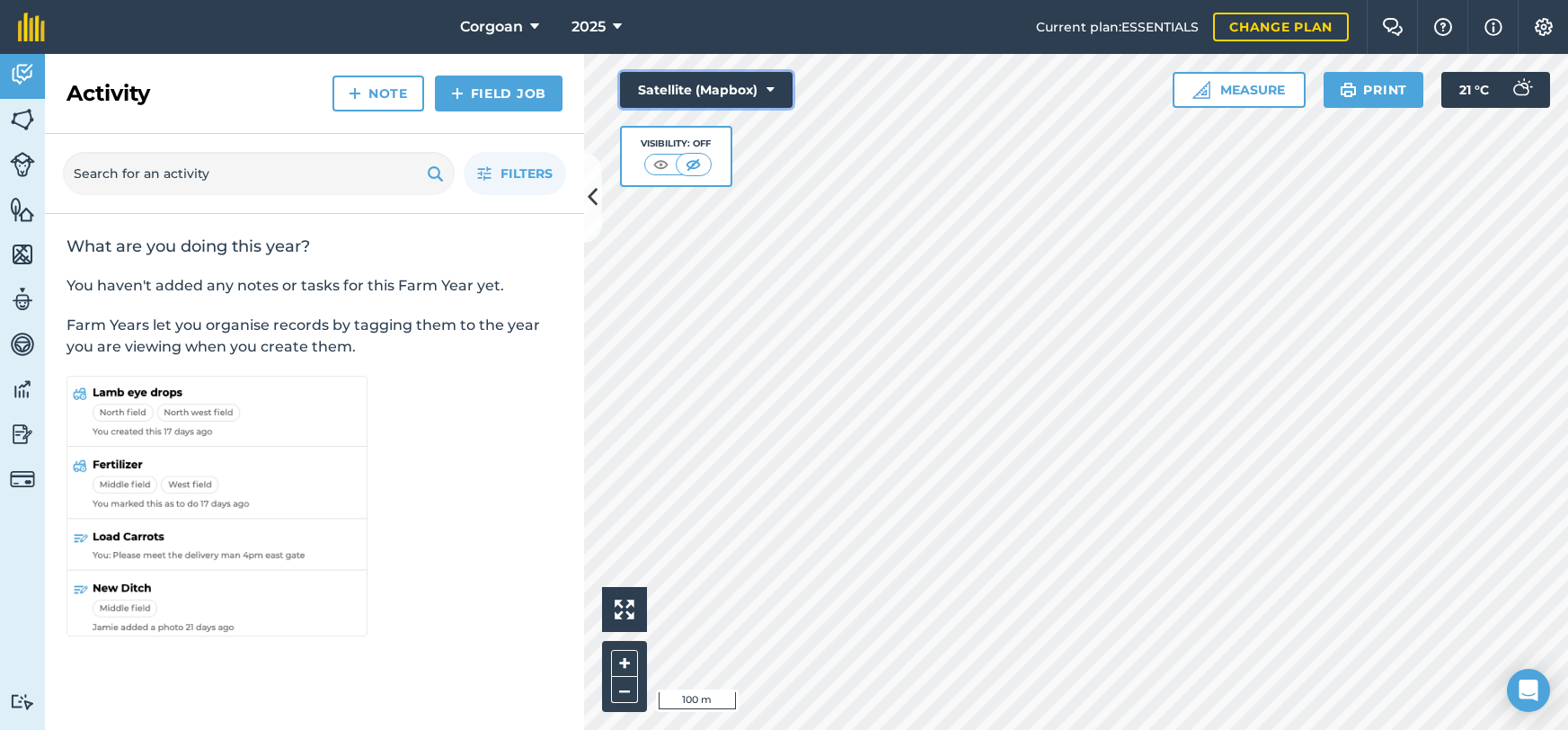
click at [775, 99] on icon at bounding box center [770, 90] width 8 height 18
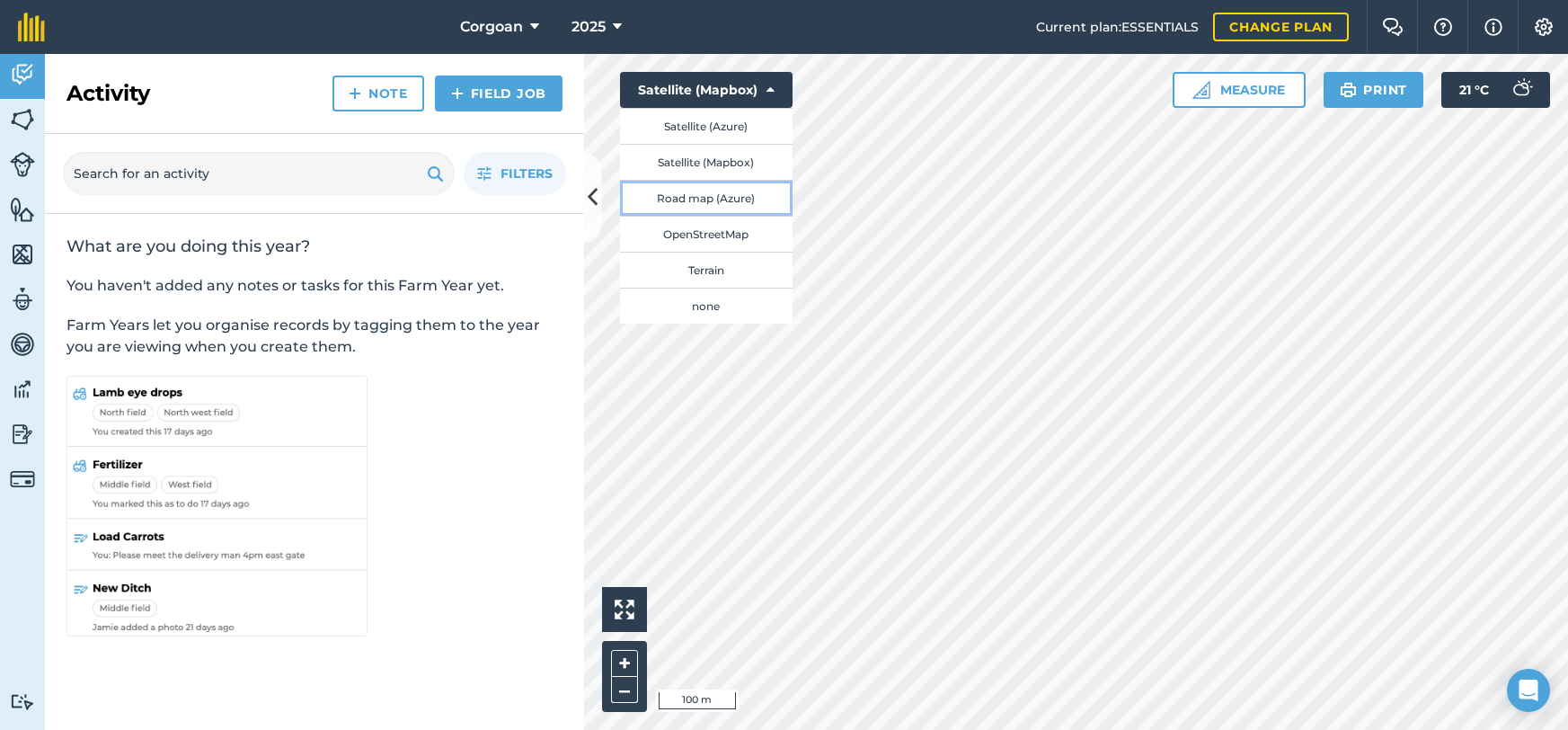
click at [766, 216] on button "Road map (Azure)" at bounding box center [706, 197] width 172 height 36
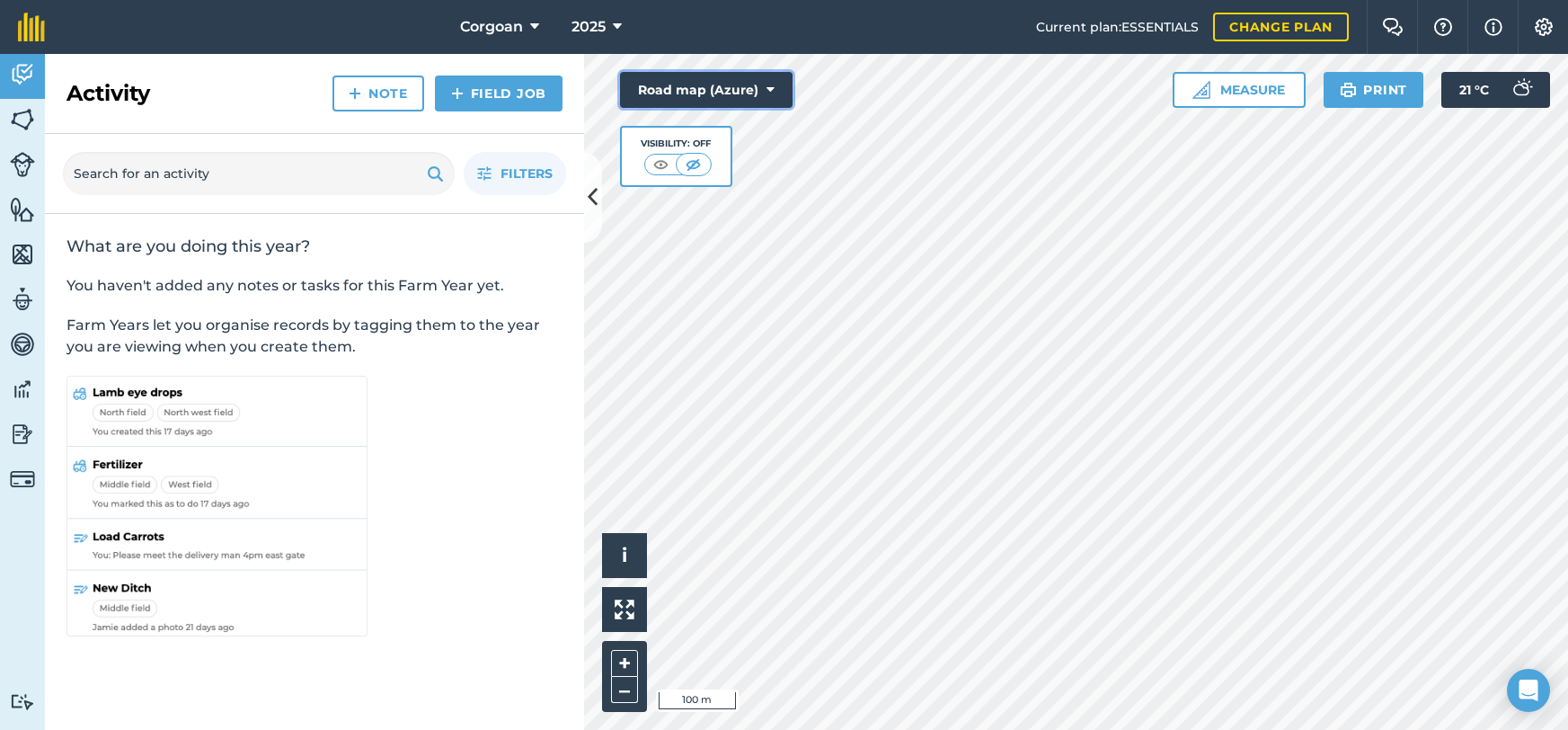
click at [775, 99] on icon at bounding box center [770, 90] width 8 height 18
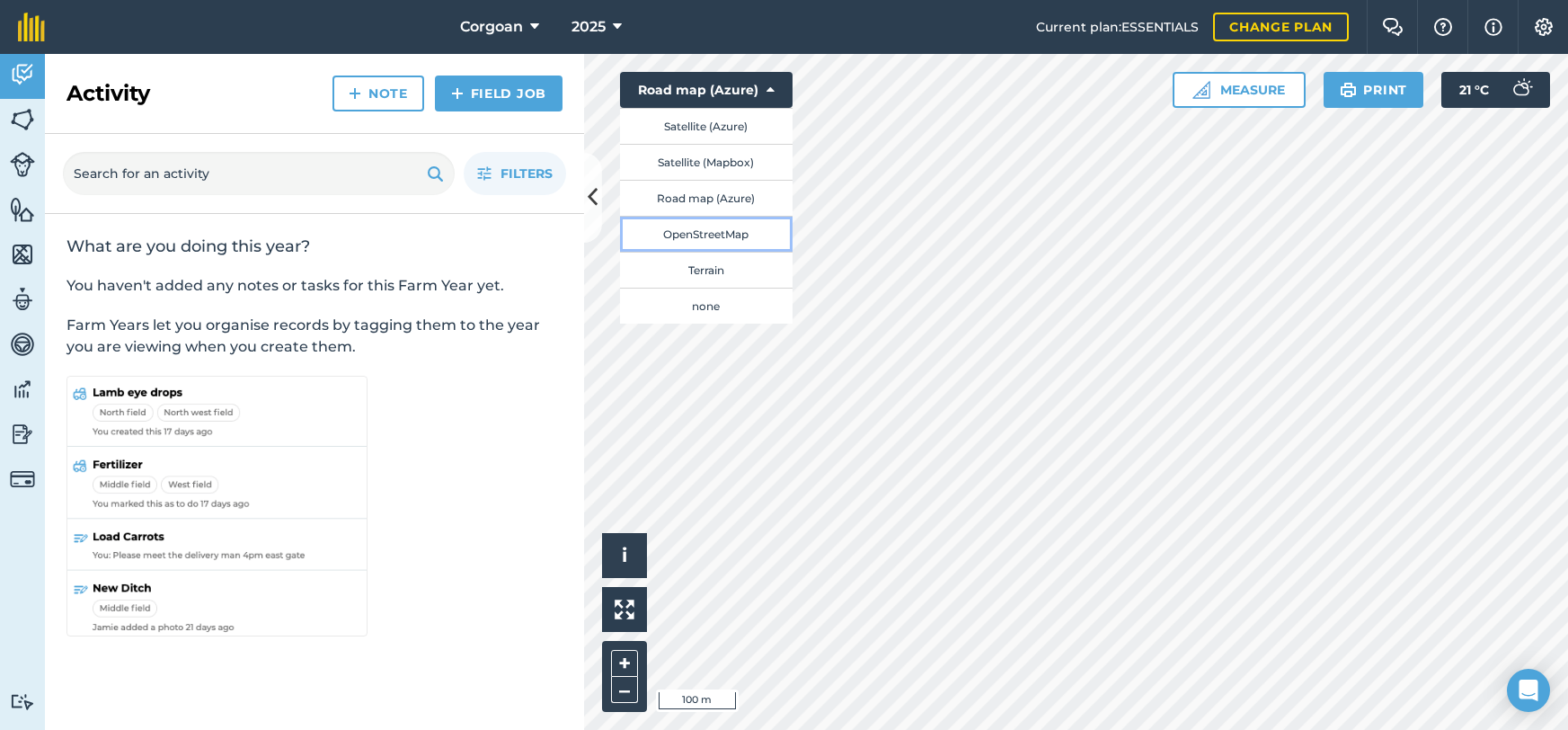
click at [779, 252] on button "OpenStreetMap" at bounding box center [706, 233] width 172 height 36
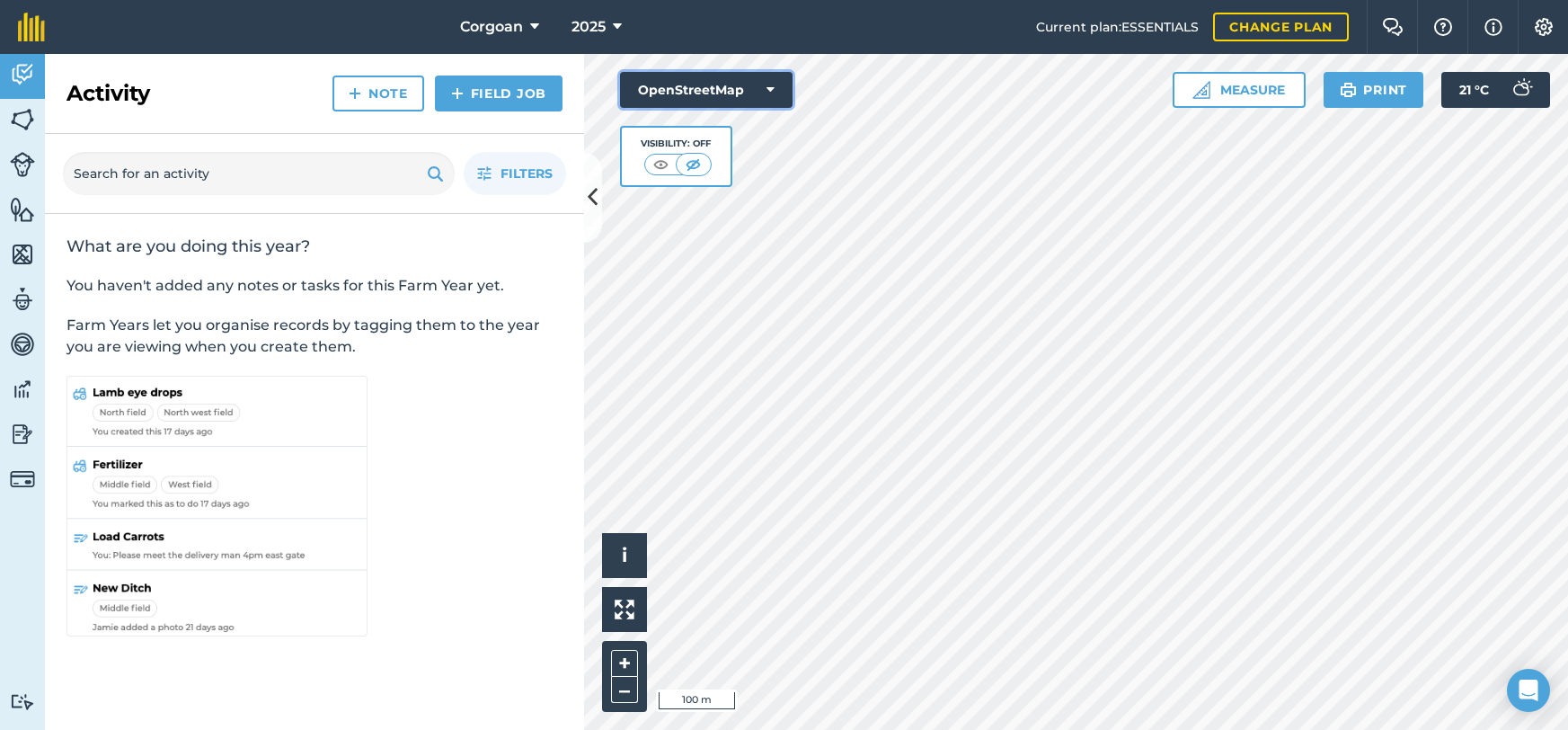
click at [760, 108] on button "OpenStreetMap" at bounding box center [706, 90] width 172 height 36
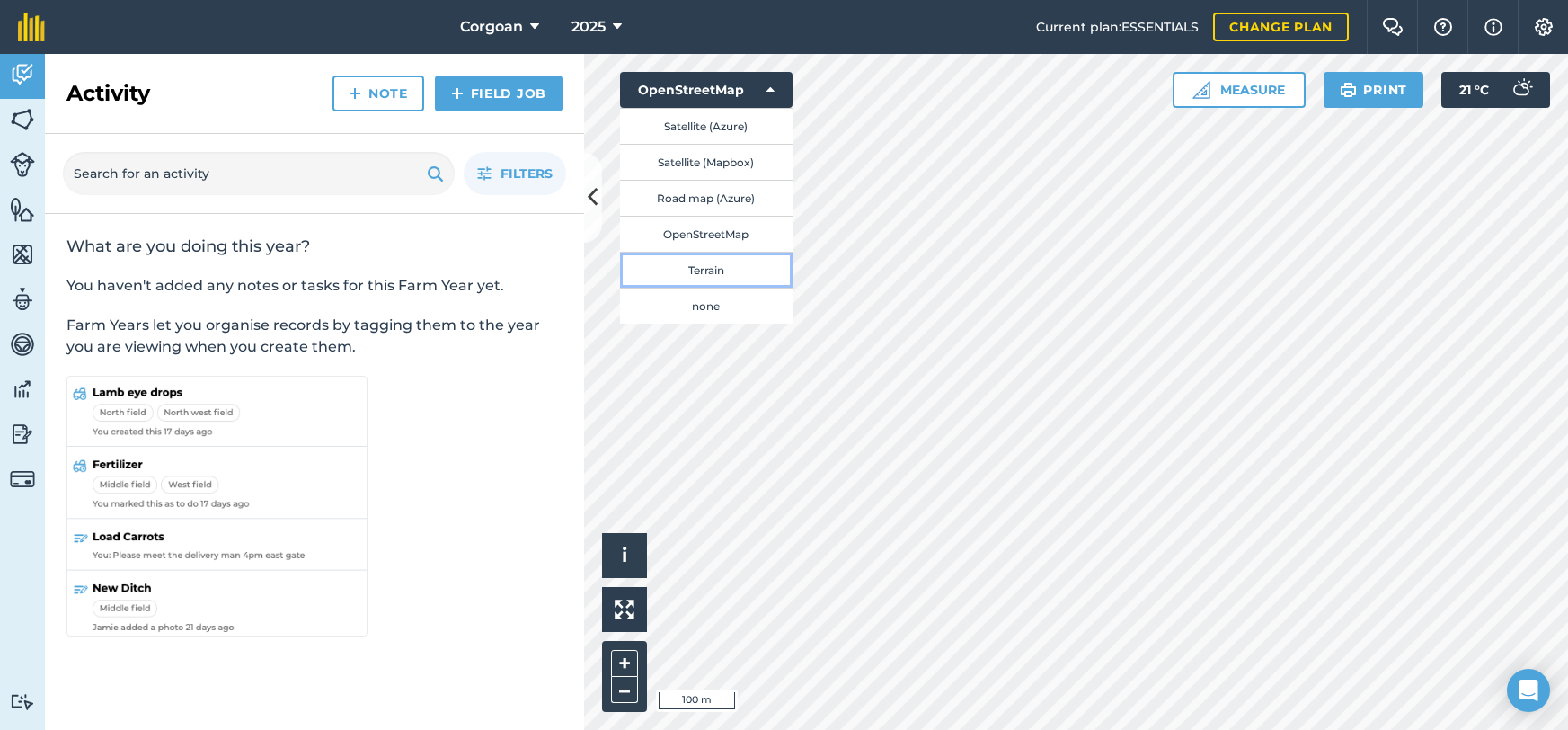
click at [792, 288] on button "Terrain" at bounding box center [706, 269] width 172 height 36
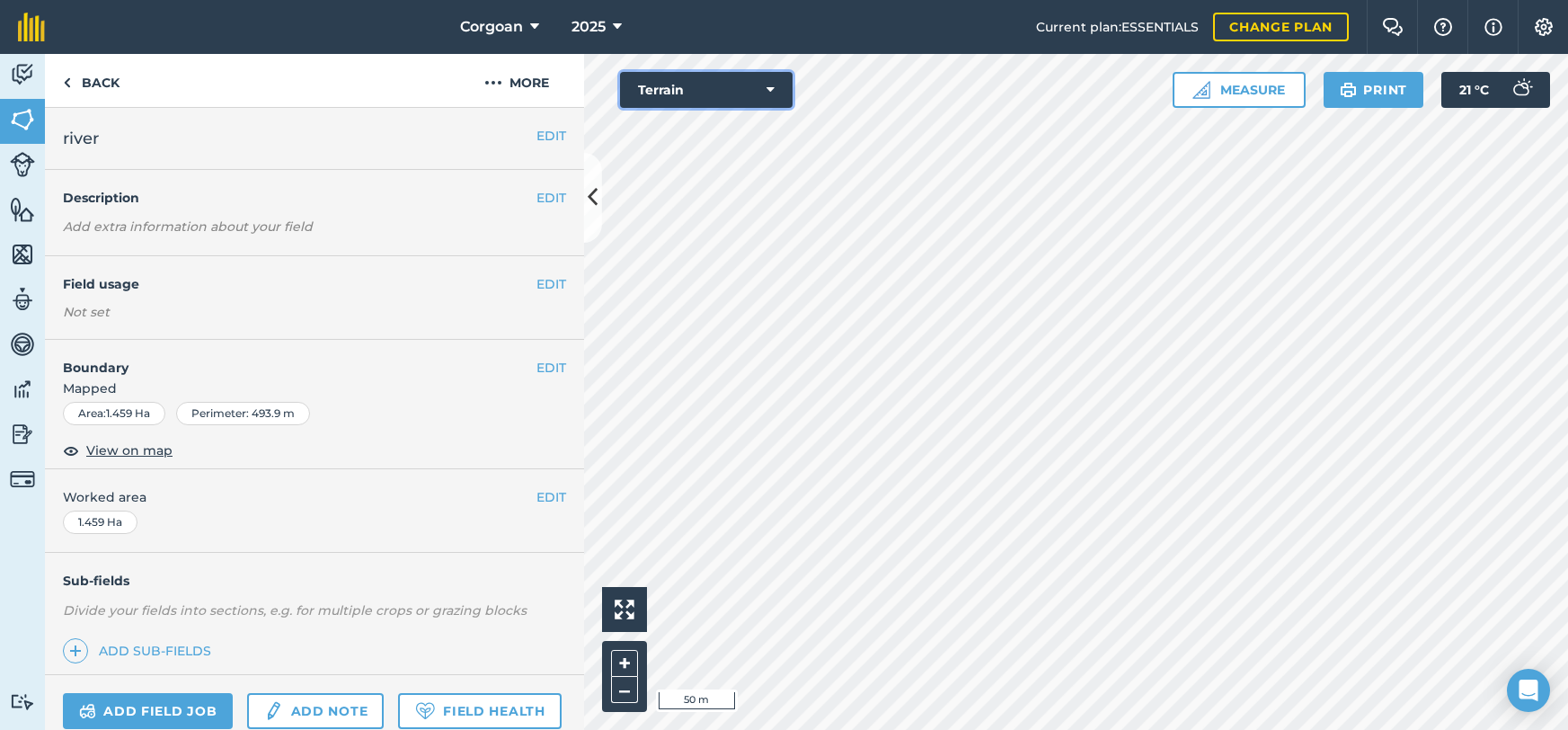
click at [775, 99] on icon at bounding box center [770, 90] width 8 height 18
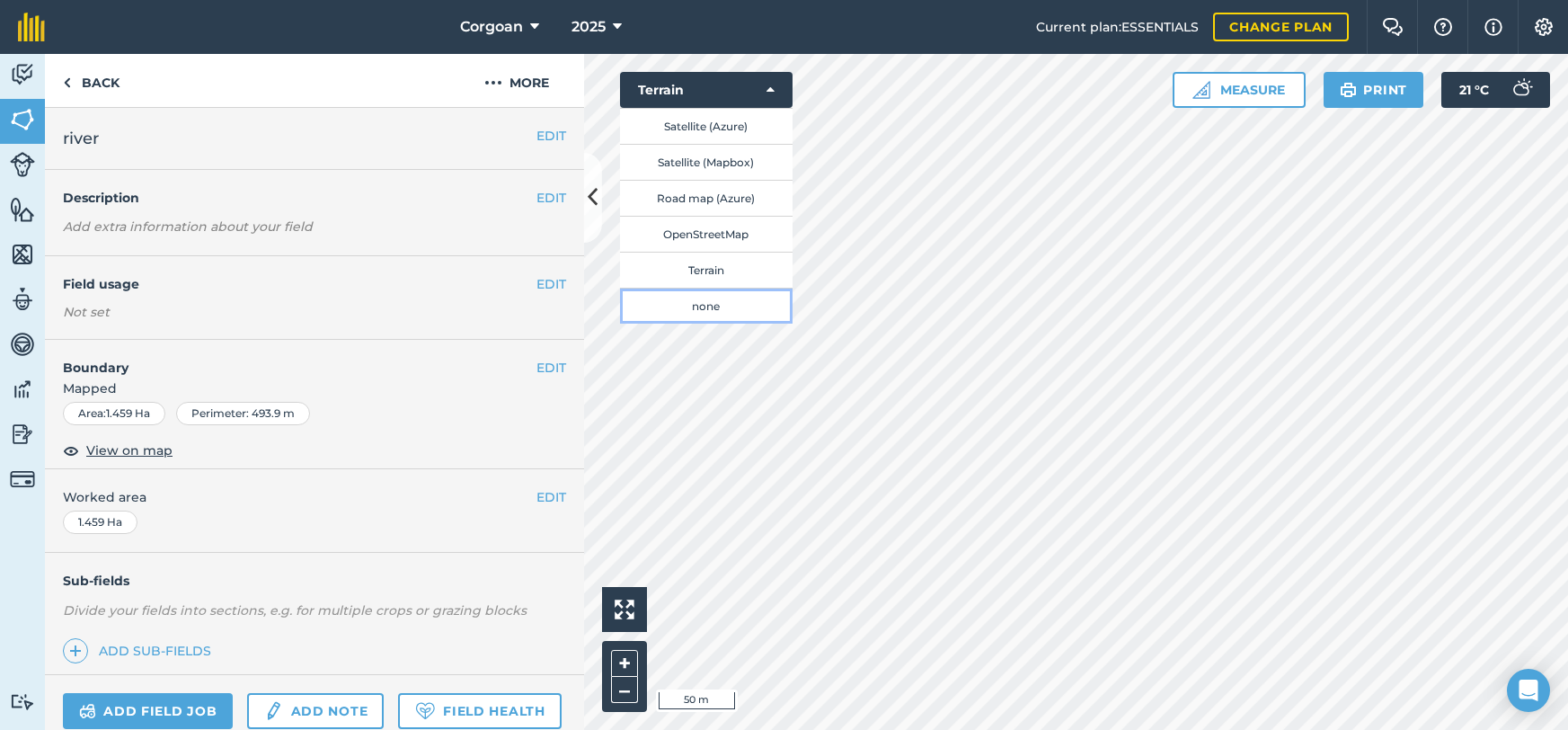
click at [778, 324] on button "none" at bounding box center [706, 305] width 172 height 36
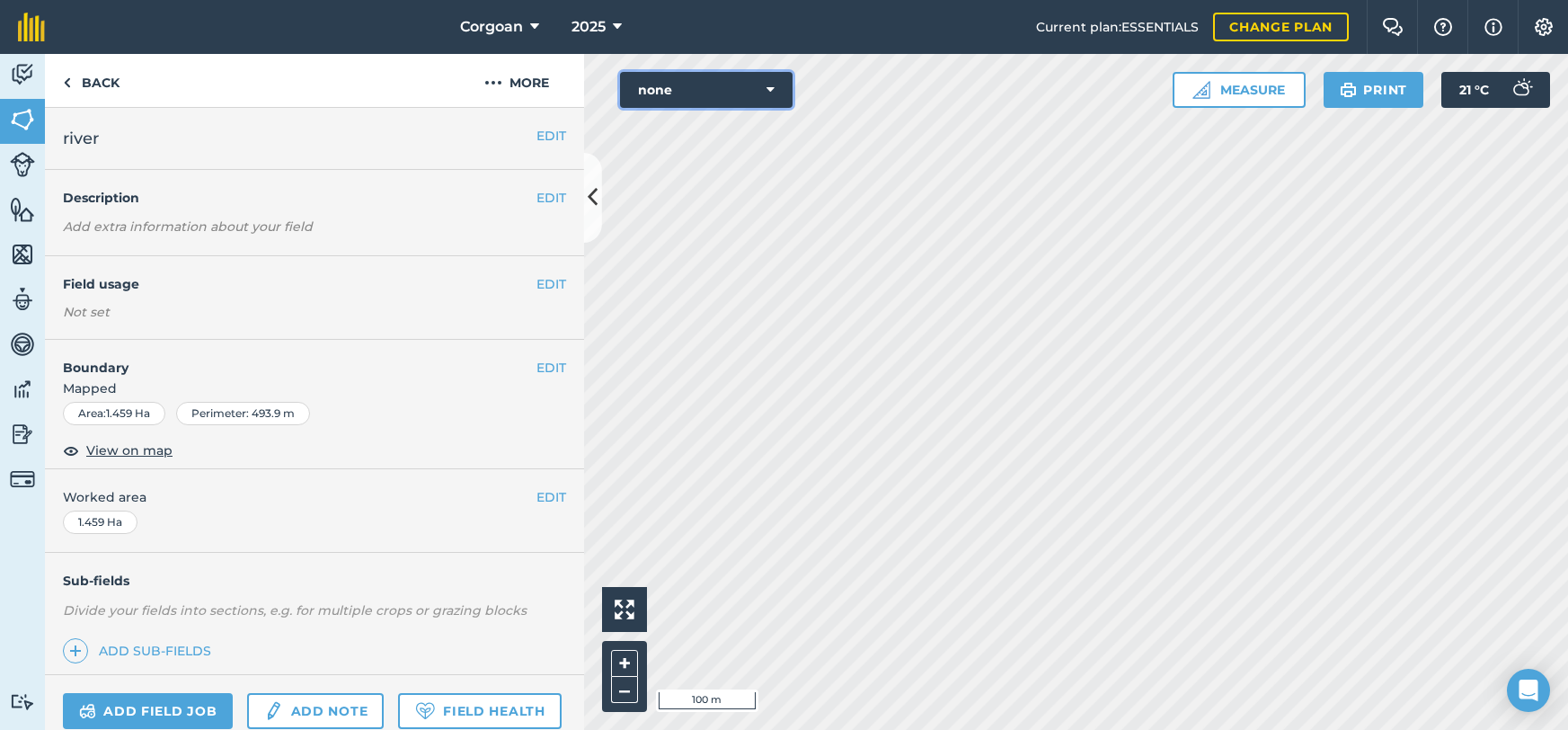
click at [792, 108] on button "none" at bounding box center [706, 90] width 172 height 36
click at [775, 99] on icon at bounding box center [770, 90] width 8 height 18
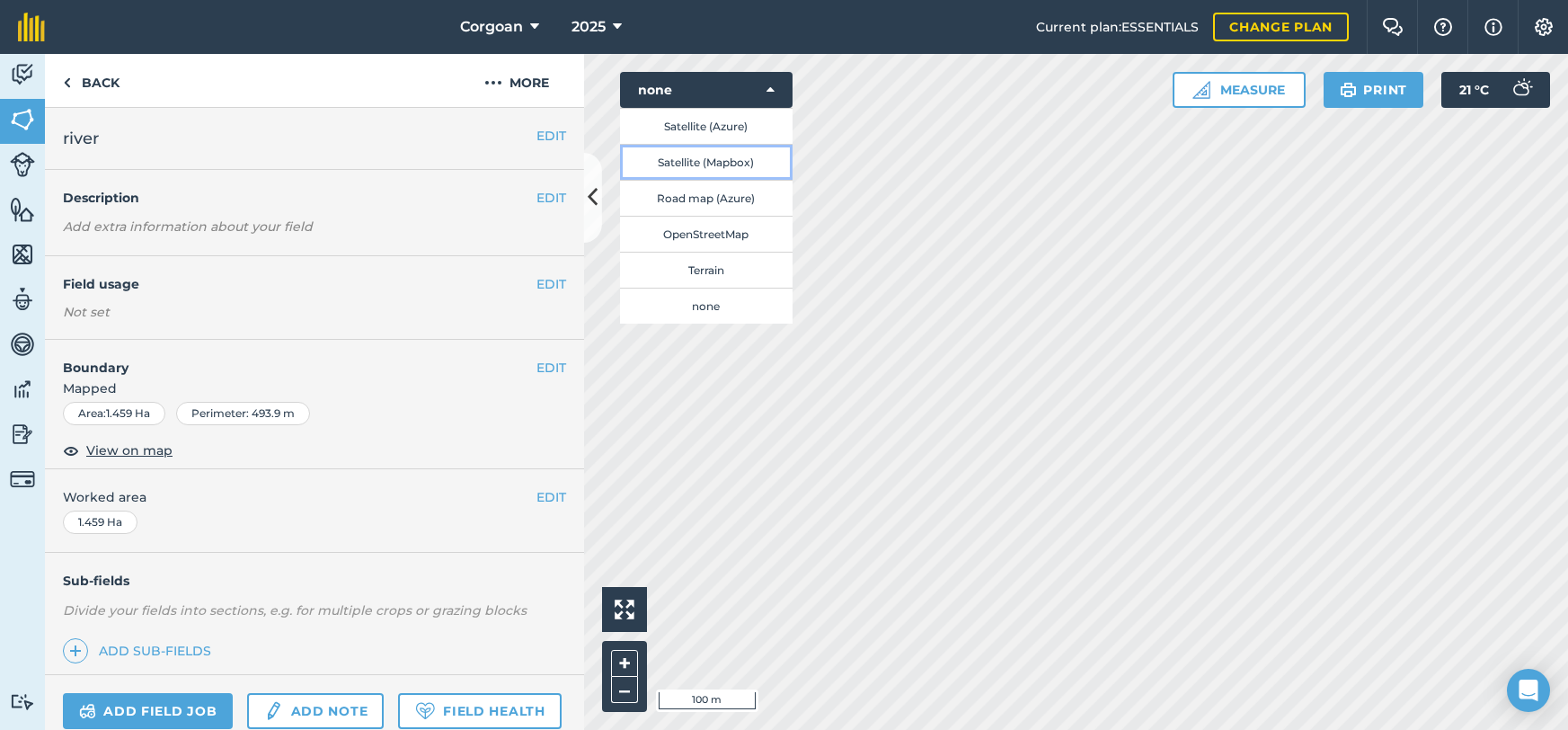
click at [708, 180] on button "Satellite (Mapbox)" at bounding box center [706, 162] width 172 height 36
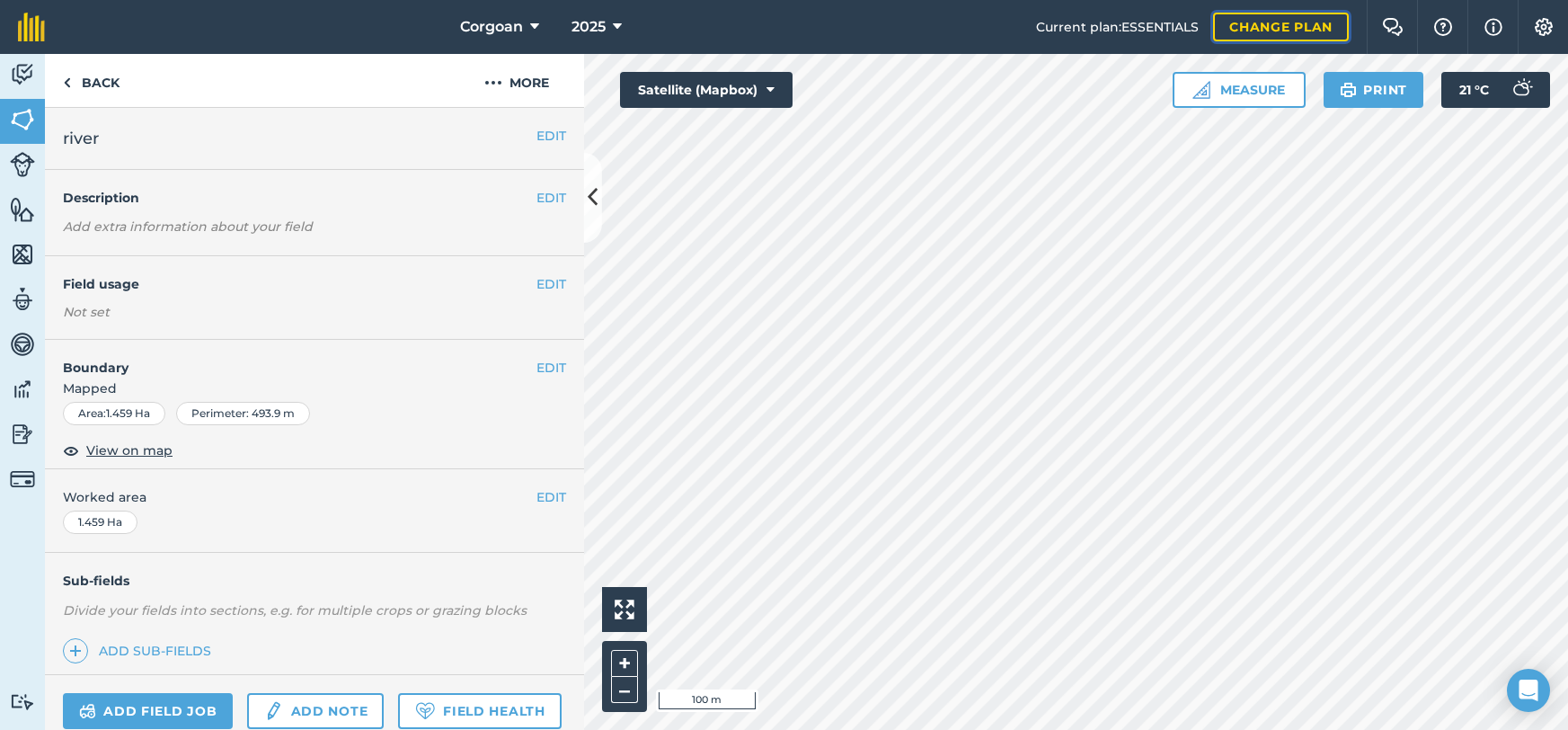
click at [1218, 34] on link "Change plan" at bounding box center [1280, 27] width 136 height 29
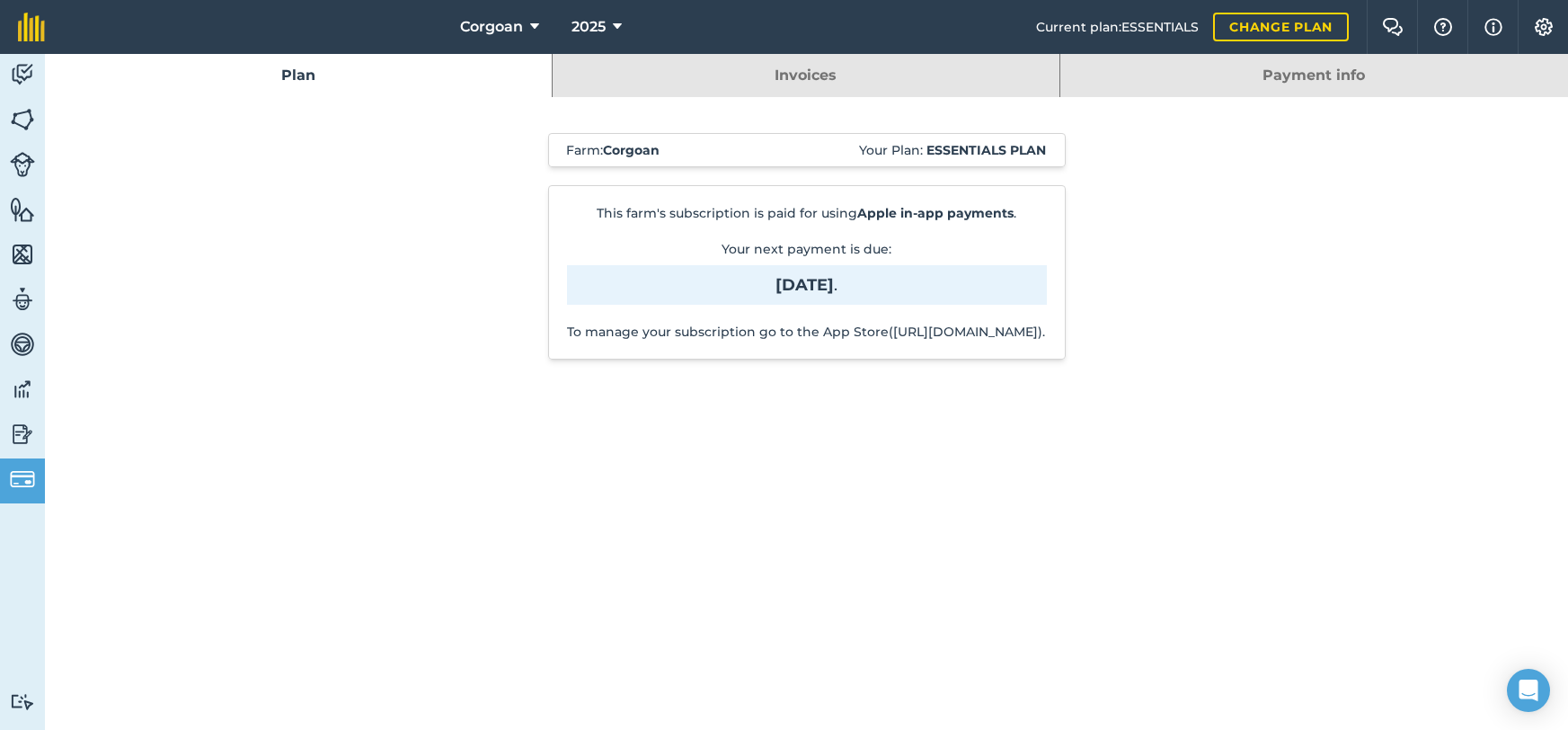
click at [764, 88] on link "Invoices" at bounding box center [805, 75] width 506 height 43
click at [1337, 90] on link "Payment info" at bounding box center [1313, 75] width 507 height 43
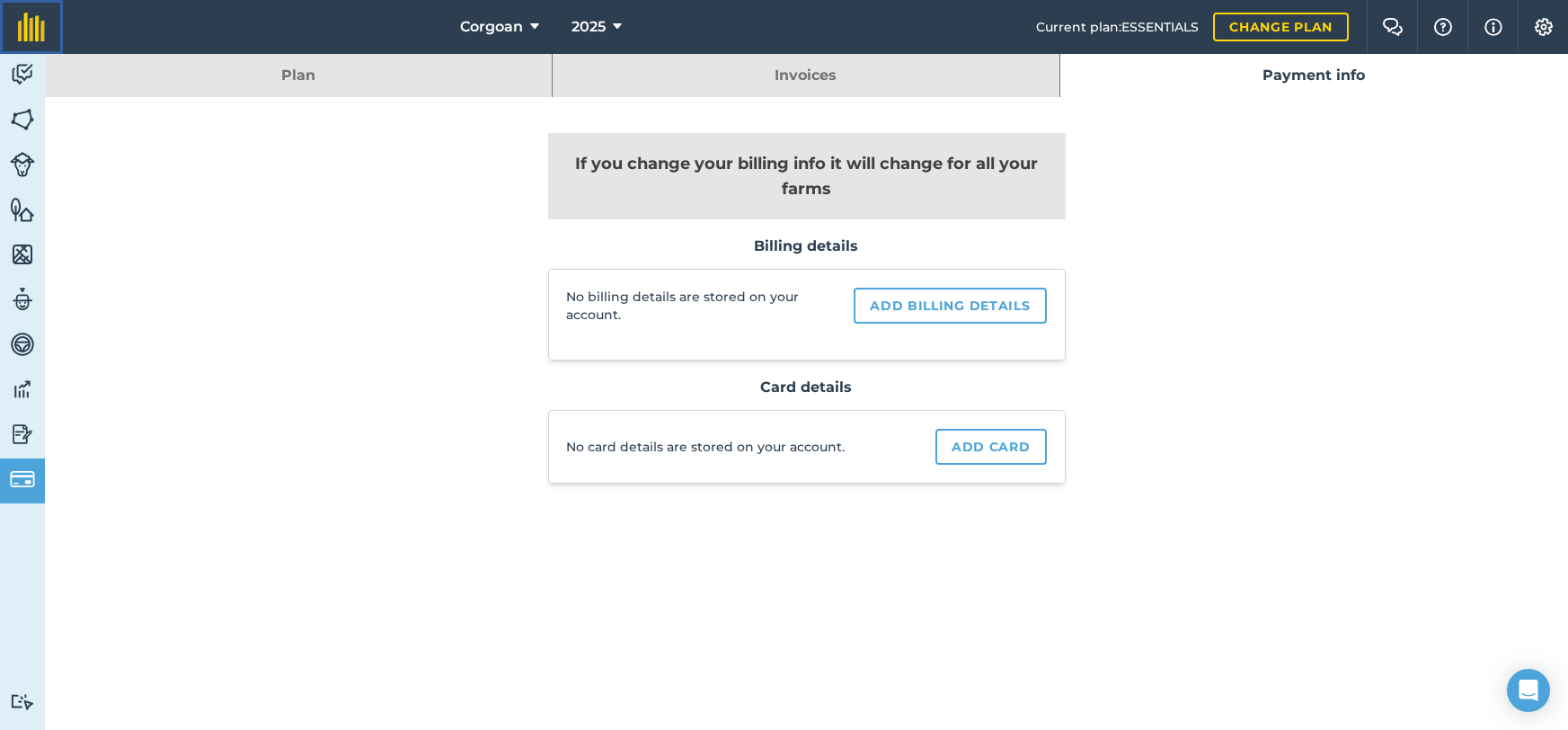
click at [32, 42] on img at bounding box center [30, 27] width 27 height 29
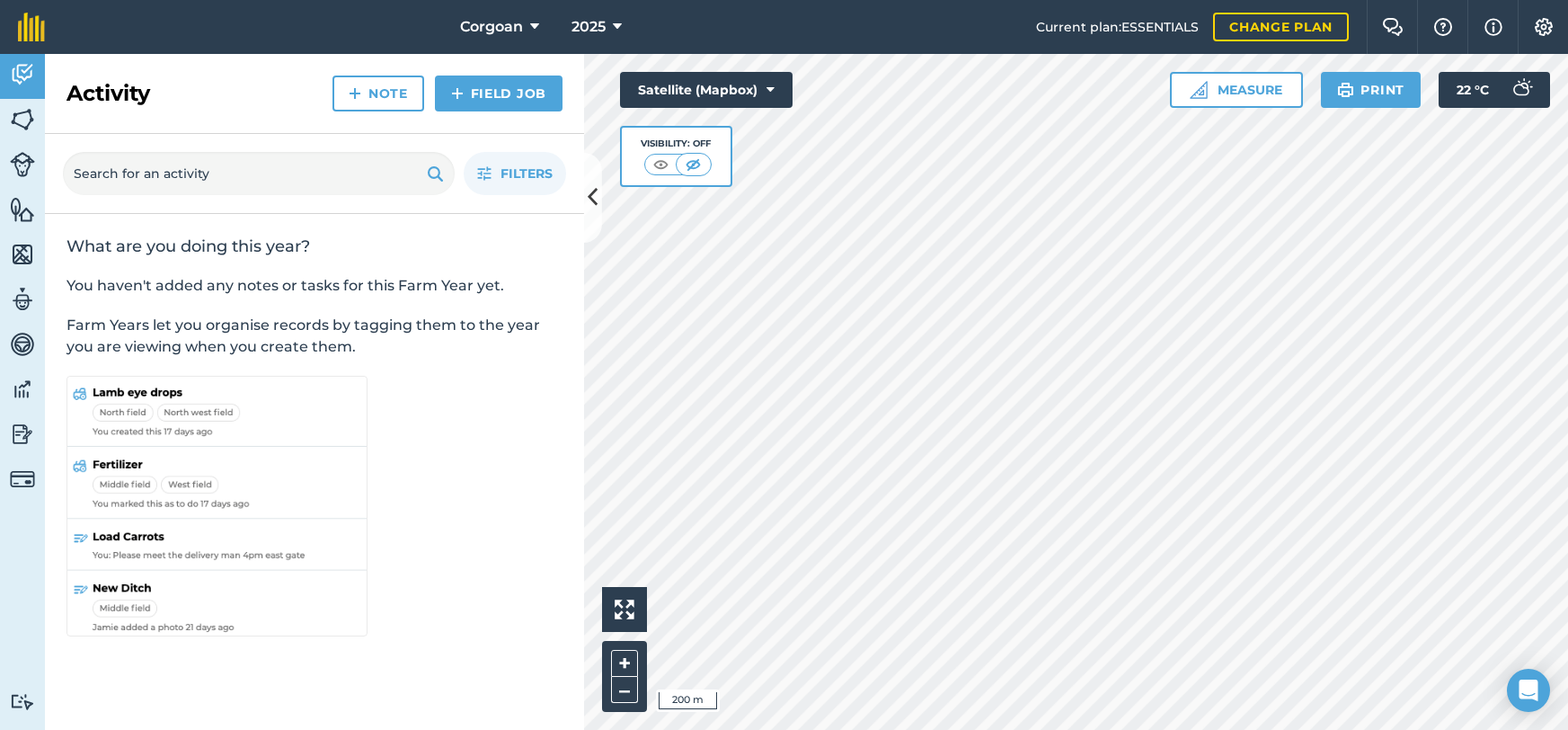
scroll to position [18, 0]
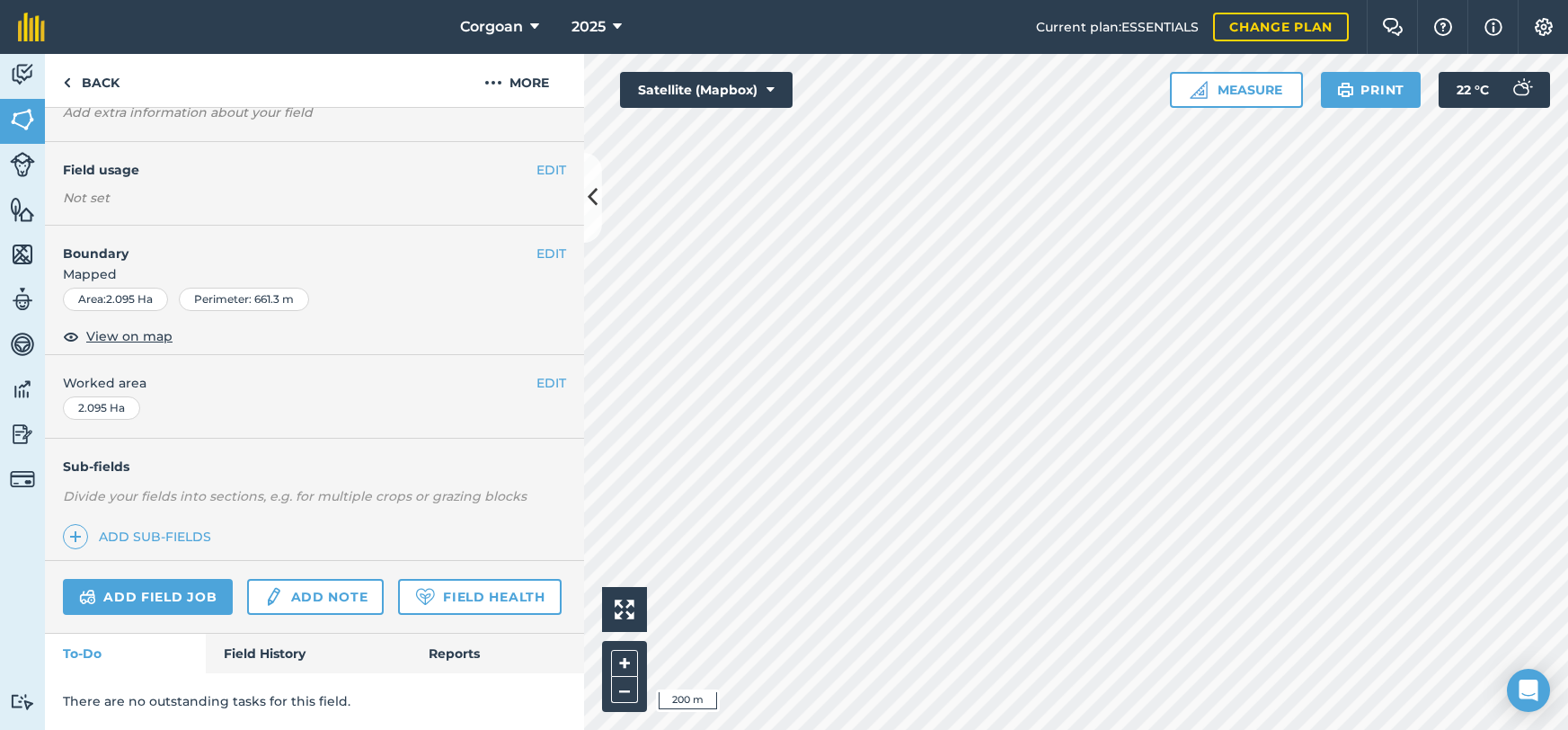
scroll to position [206, 0]
click at [155, 327] on span "View on map" at bounding box center [130, 336] width 87 height 19
click at [184, 579] on link "Add field job" at bounding box center [148, 596] width 170 height 36
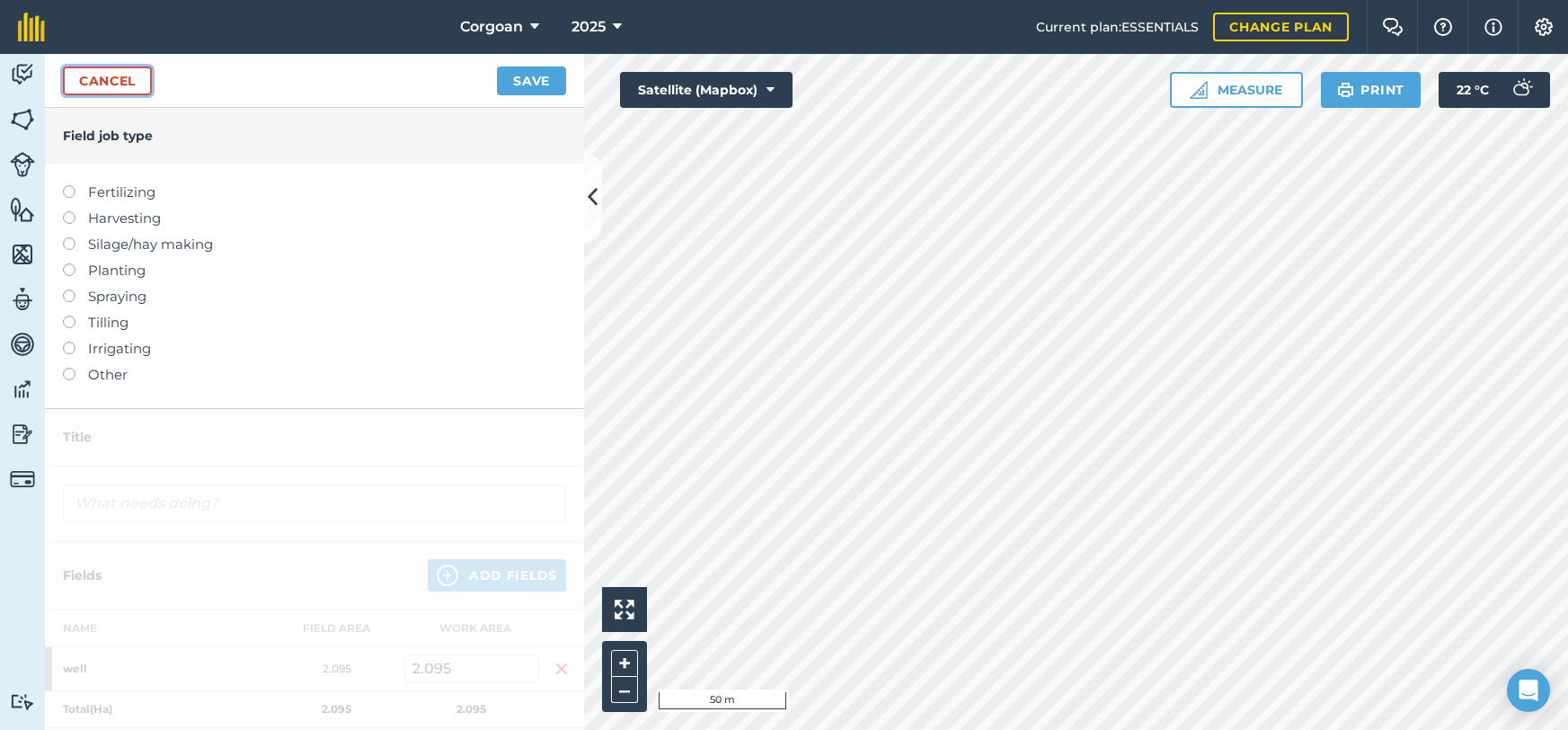
click at [95, 95] on link "Cancel" at bounding box center [107, 80] width 89 height 29
